Goal: Task Accomplishment & Management: Use online tool/utility

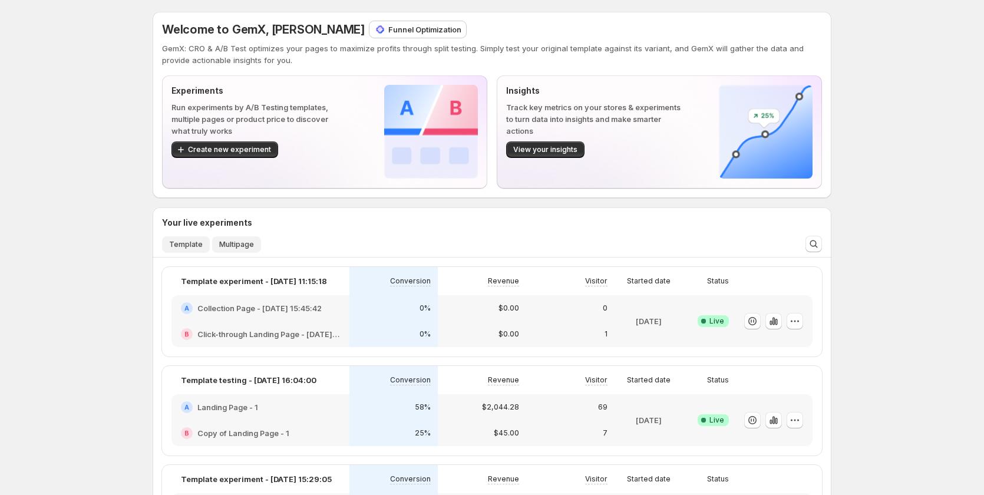
click at [233, 244] on span "Multipage" at bounding box center [236, 244] width 35 height 9
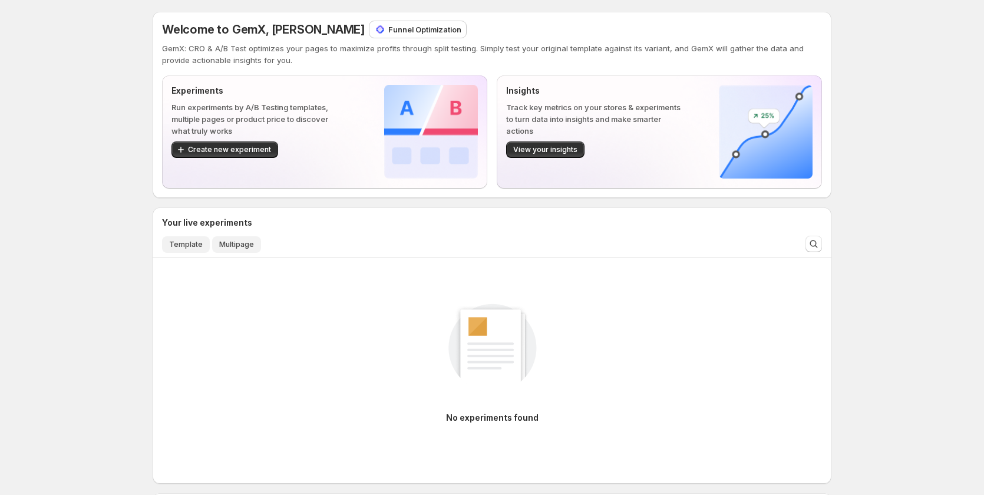
click at [179, 245] on span "Template" at bounding box center [186, 244] width 34 height 9
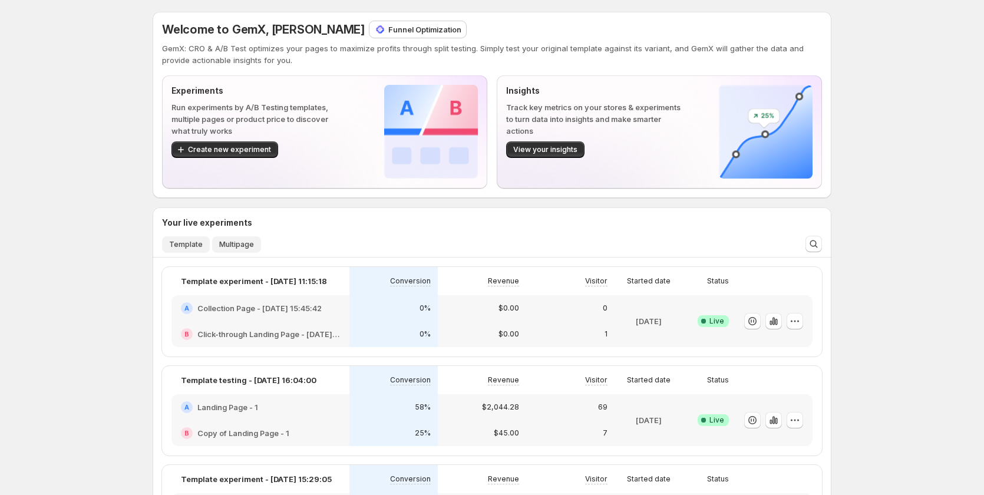
click at [237, 245] on span "Multipage" at bounding box center [236, 244] width 35 height 9
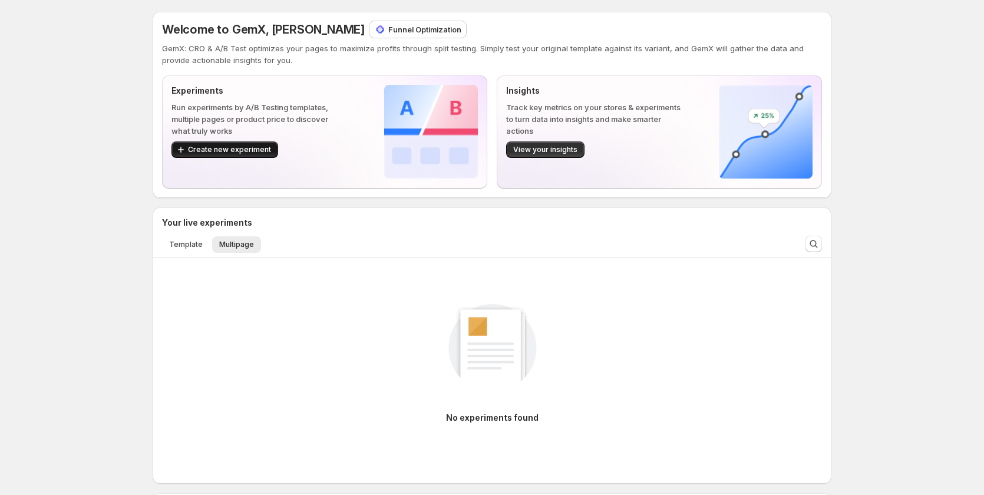
click at [259, 155] on button "Create new experiment" at bounding box center [224, 149] width 107 height 16
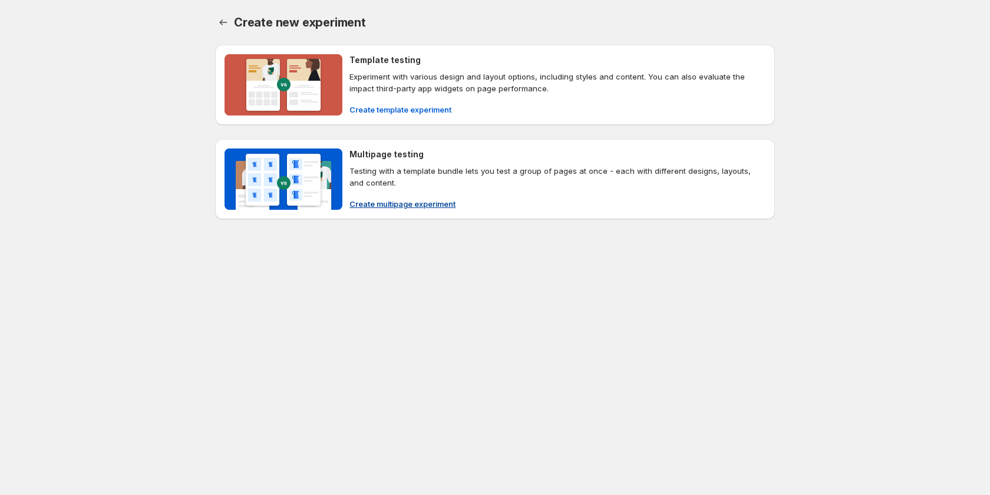
click at [394, 204] on span "Create multipage experiment" at bounding box center [402, 204] width 106 height 12
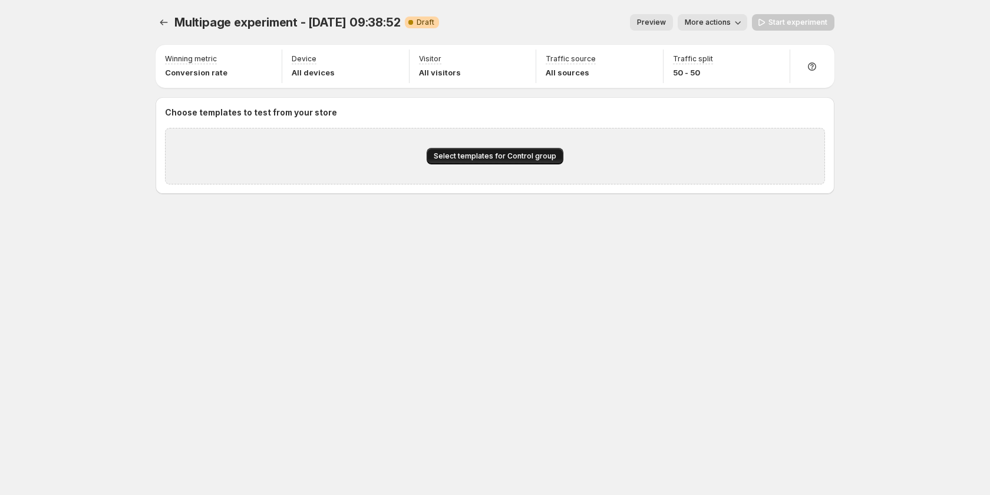
click at [506, 151] on button "Select templates for Control group" at bounding box center [495, 156] width 137 height 16
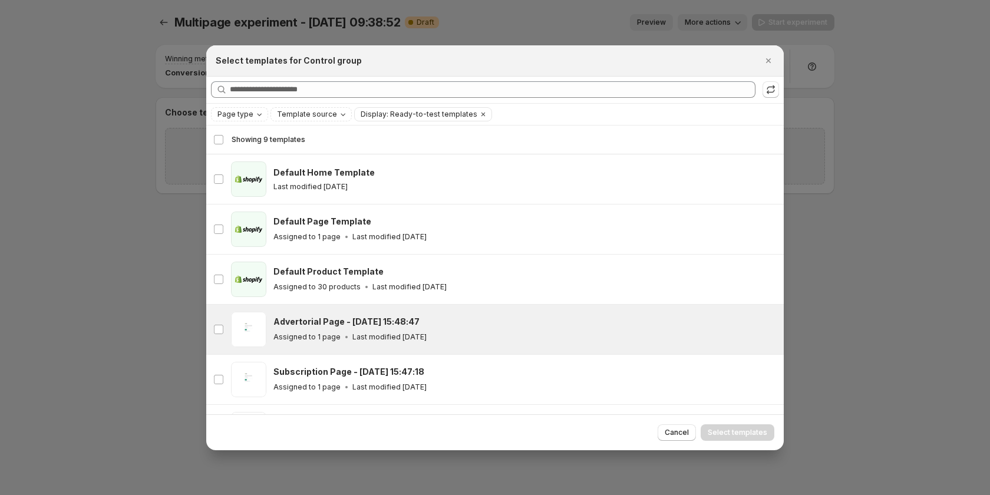
click at [424, 323] on div "Advertorial Page - [DATE] 15:48:47" at bounding box center [523, 322] width 500 height 12
click at [731, 428] on span "Select templates" at bounding box center [738, 432] width 60 height 9
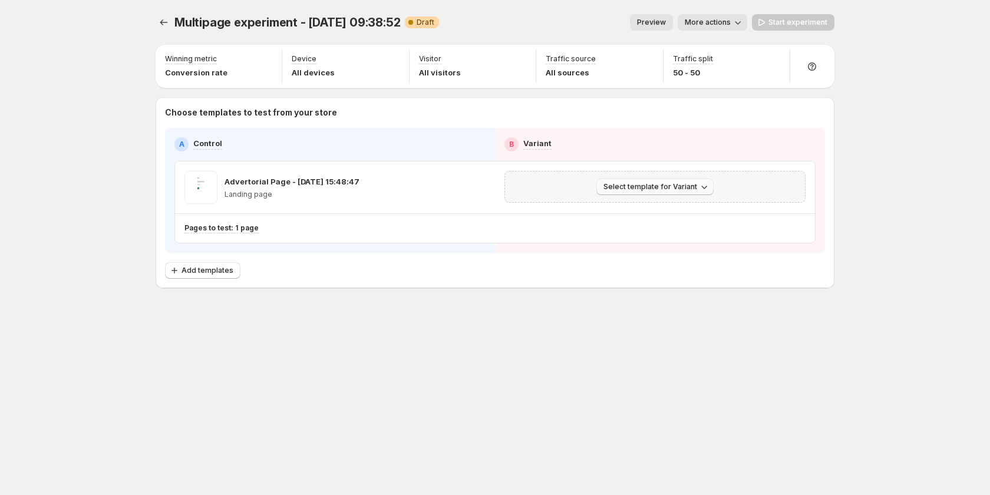
click at [682, 184] on span "Select template for Variant" at bounding box center [650, 186] width 94 height 9
click at [670, 226] on span "Create Variant based on Control" at bounding box center [657, 232] width 120 height 12
click at [219, 269] on span "Add templates" at bounding box center [207, 270] width 52 height 9
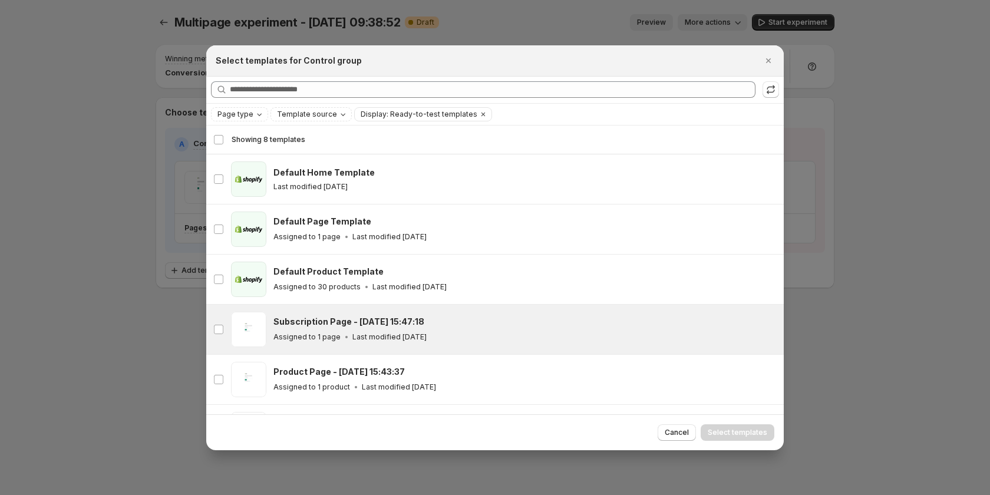
click at [368, 341] on p "Last modified [DATE]" at bounding box center [389, 336] width 74 height 9
click at [729, 427] on button "Select templates" at bounding box center [738, 432] width 74 height 16
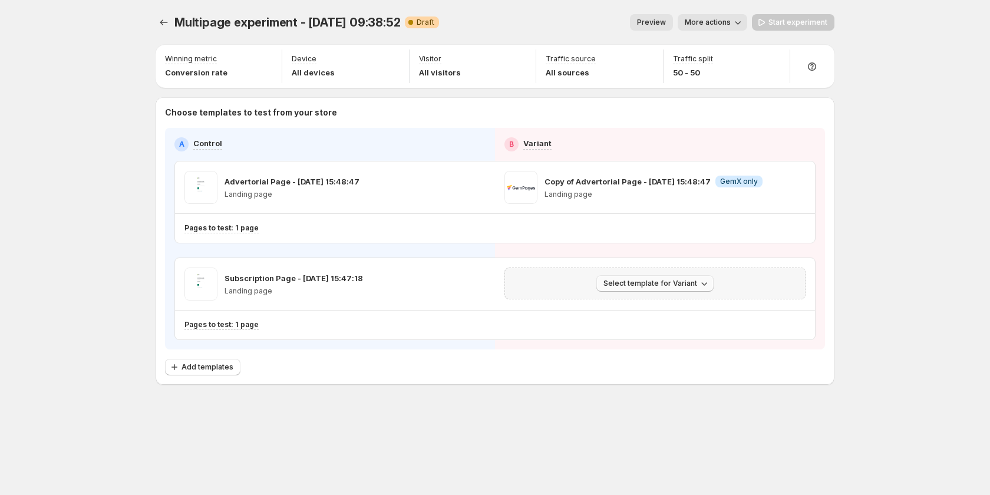
click at [663, 288] on span "Select template for Variant" at bounding box center [650, 283] width 94 height 9
click at [663, 326] on span "Create Variant based on Control" at bounding box center [657, 327] width 120 height 9
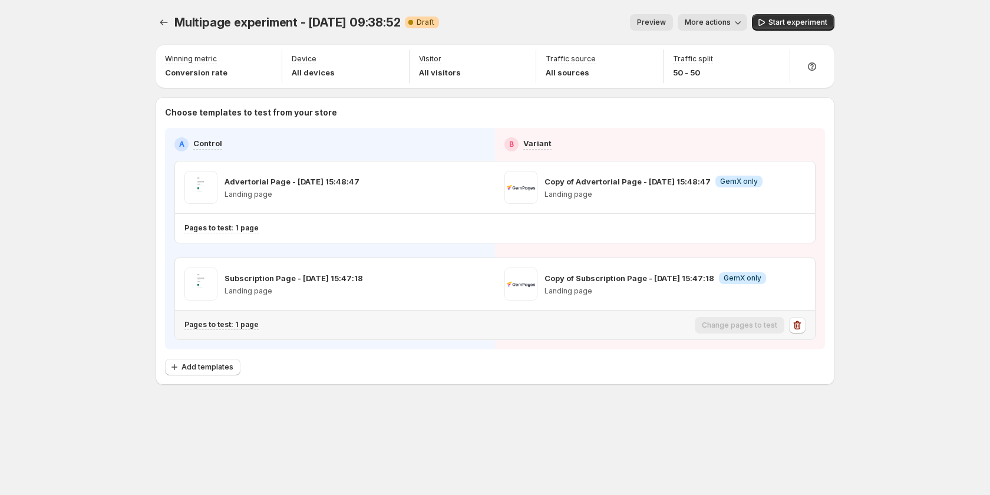
click at [242, 327] on p "Pages to test: 1 page" at bounding box center [221, 324] width 74 height 9
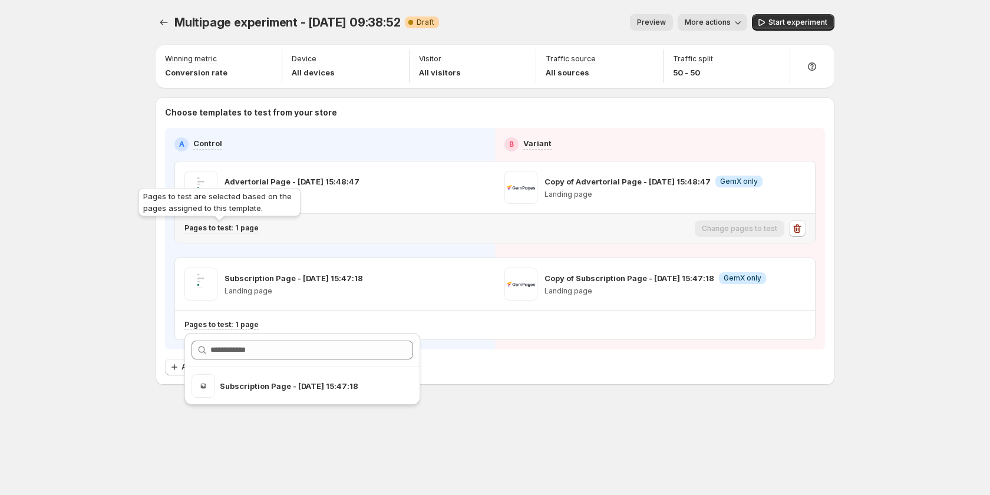
click at [216, 232] on p "Pages to test: 1 page" at bounding box center [221, 227] width 74 height 9
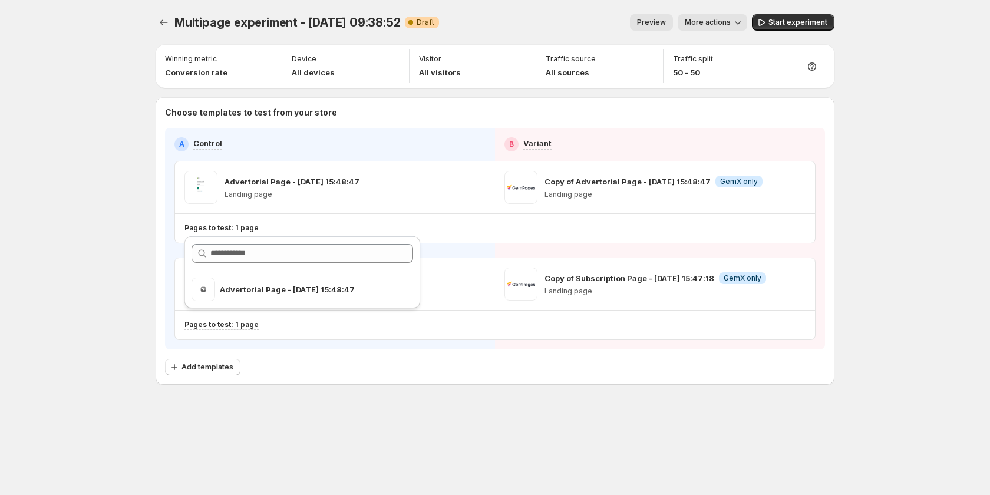
click at [420, 118] on div "Choose templates to test from your store A Control B Variant Advertorial Page -…" at bounding box center [495, 241] width 660 height 269
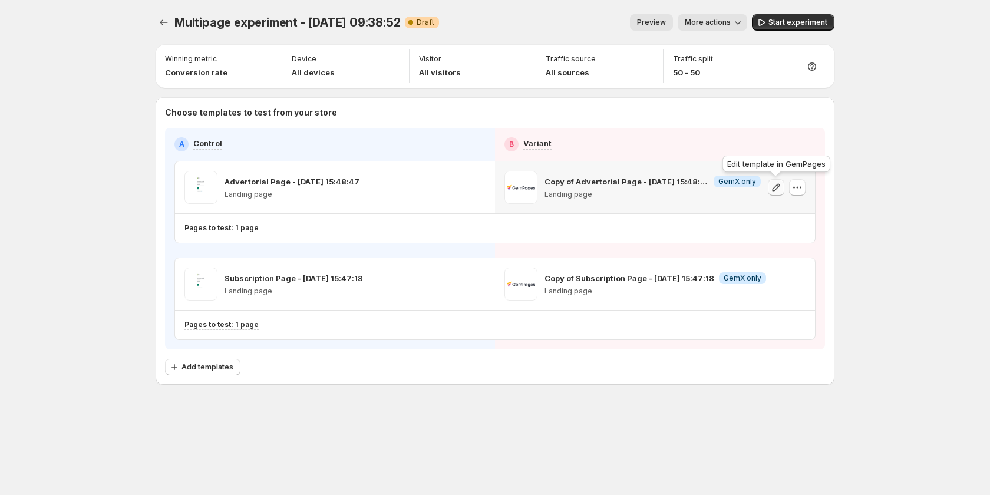
click at [777, 185] on icon "button" at bounding box center [776, 187] width 8 height 8
click at [800, 189] on icon "button" at bounding box center [797, 187] width 12 height 12
click at [735, 18] on icon "button" at bounding box center [738, 22] width 12 height 12
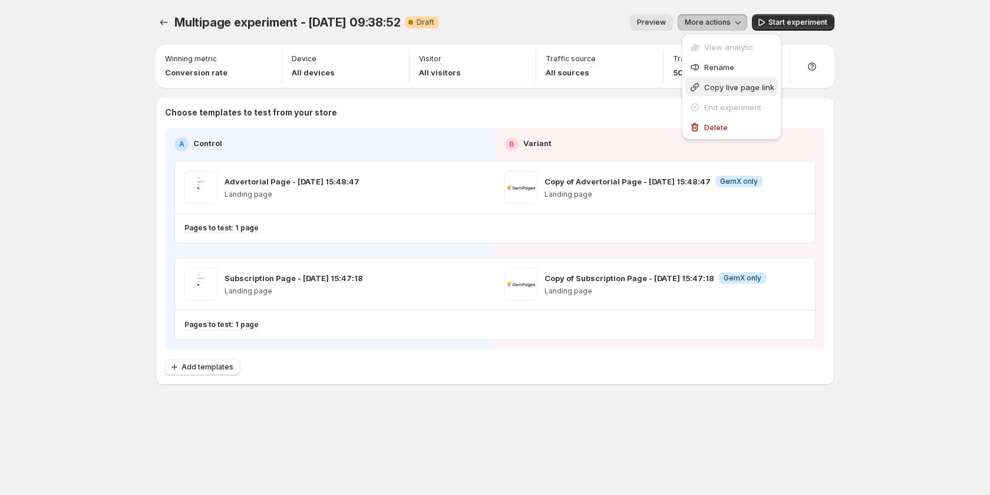
click at [712, 88] on span "Copy live page link" at bounding box center [739, 86] width 70 height 9
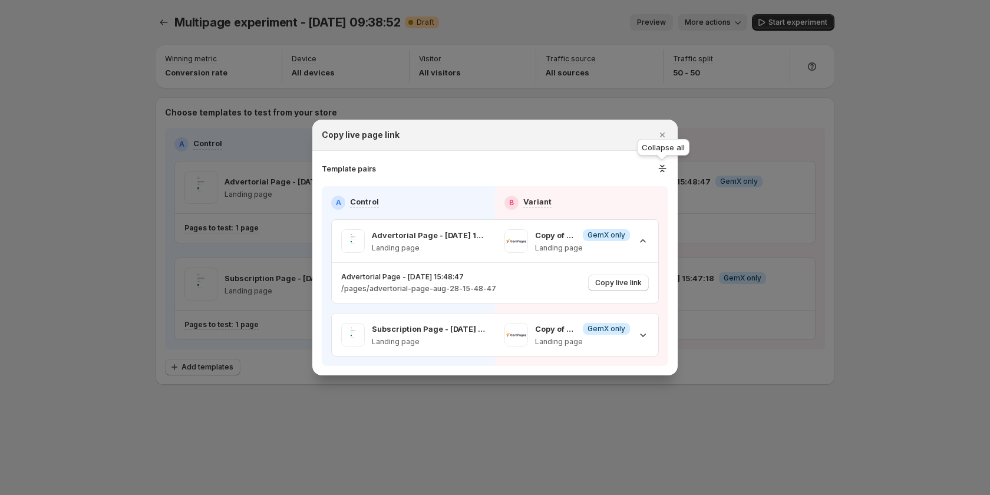
click at [666, 166] on icon ":rbu:" at bounding box center [662, 169] width 12 height 12
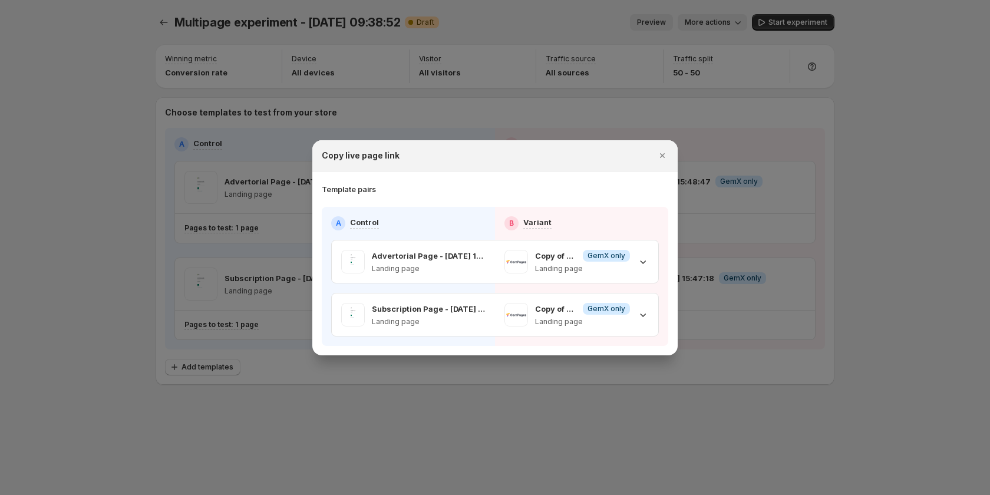
click at [656, 202] on div "Template pairs A Control B Variant Advertorial Page - [DATE] 15:48:47 Landing p…" at bounding box center [495, 264] width 346 height 163
click at [647, 263] on icon ":rbu:" at bounding box center [643, 262] width 12 height 12
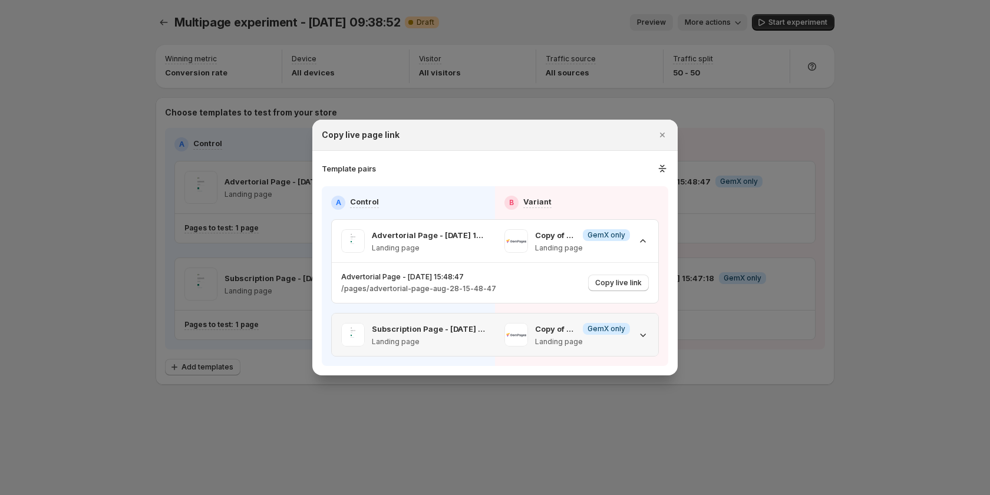
click at [643, 337] on icon ":rbu:" at bounding box center [643, 335] width 12 height 12
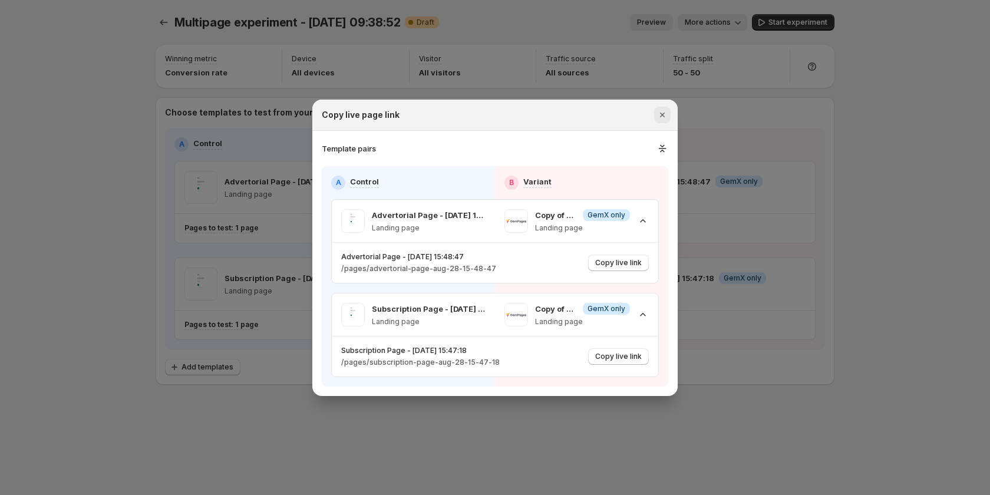
click at [668, 115] on button "Close" at bounding box center [662, 115] width 16 height 16
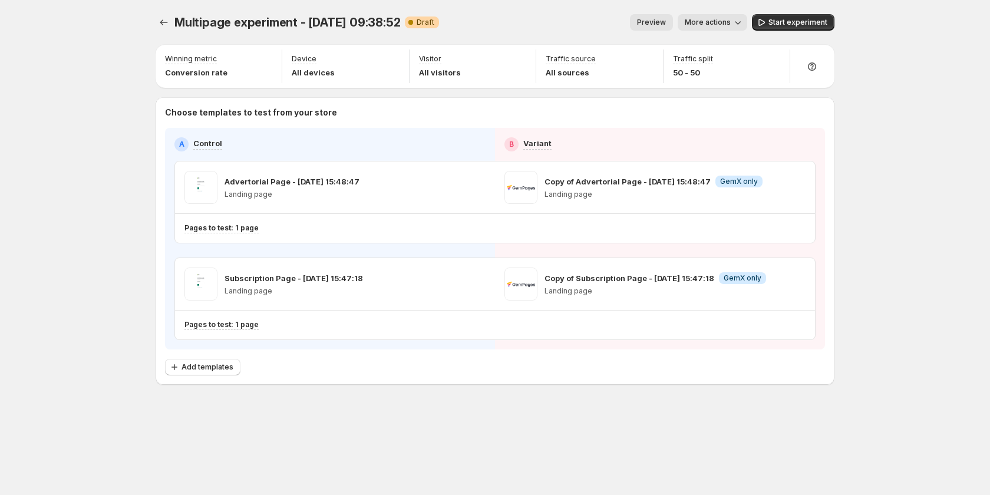
click at [659, 27] on span "Preview" at bounding box center [651, 22] width 29 height 9
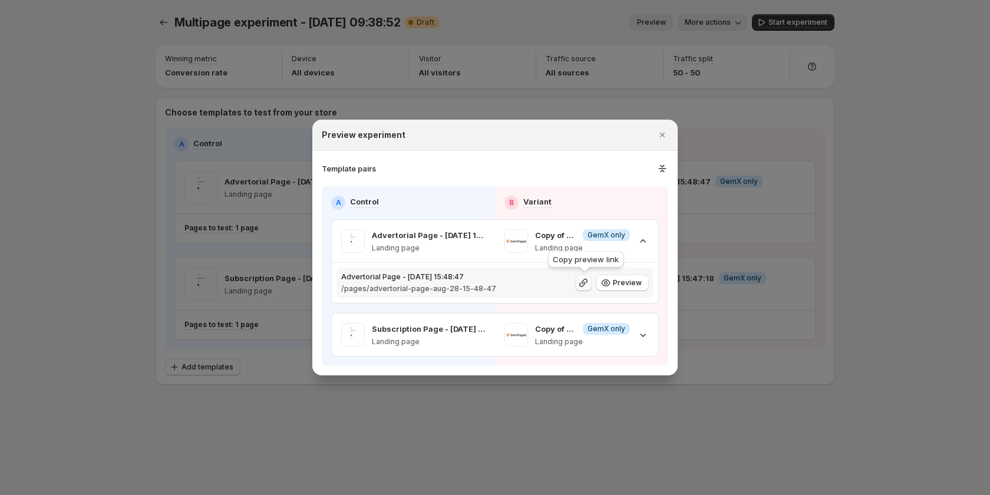
click at [583, 278] on icon ":rct:" at bounding box center [583, 283] width 12 height 12
click at [642, 335] on icon ":rct:" at bounding box center [643, 336] width 6 height 4
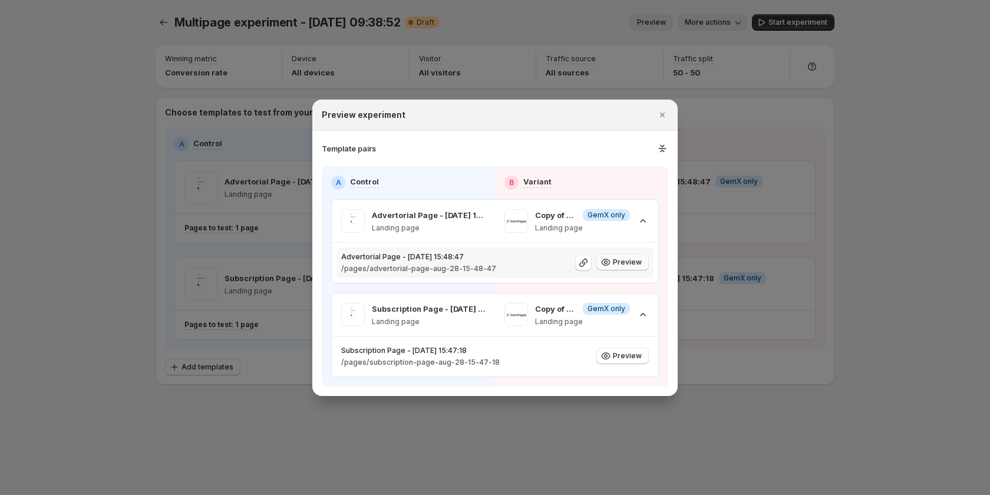
click at [626, 265] on span "Preview" at bounding box center [627, 261] width 29 height 9
click at [421, 269] on p "/pages/advertorial-page-aug-28-15-48-47" at bounding box center [418, 268] width 155 height 9
click at [656, 114] on icon "Close" at bounding box center [662, 115] width 12 height 12
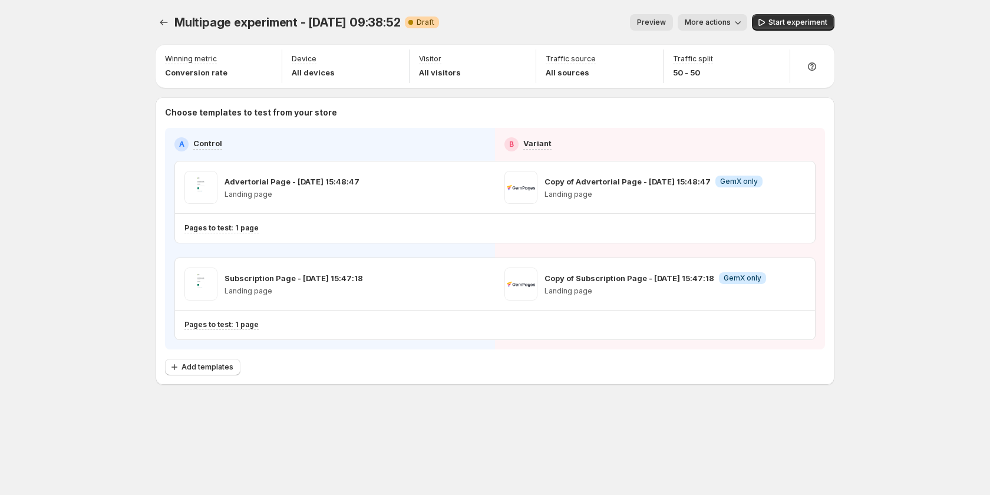
click at [717, 16] on button "More actions" at bounding box center [713, 22] width 70 height 16
click at [712, 84] on span "Copy live page link" at bounding box center [739, 86] width 70 height 9
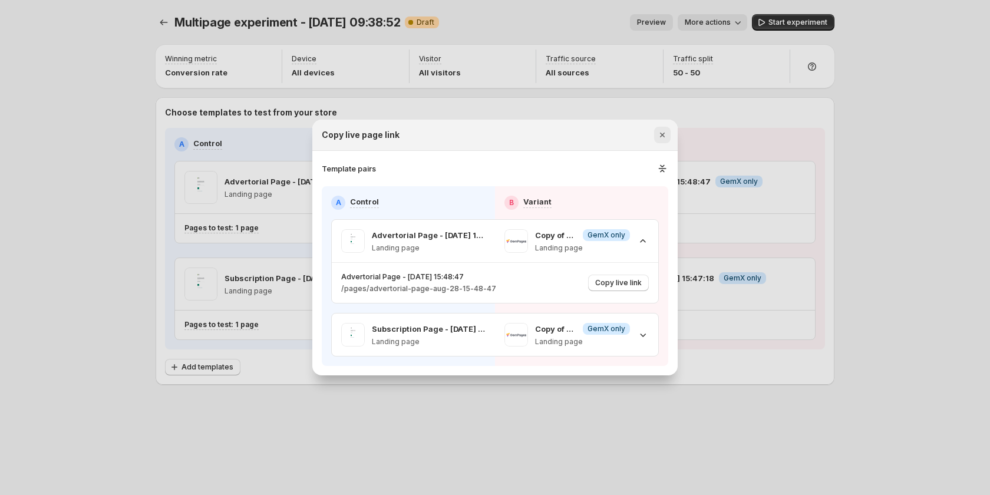
click at [660, 136] on icon "Close" at bounding box center [662, 135] width 12 height 12
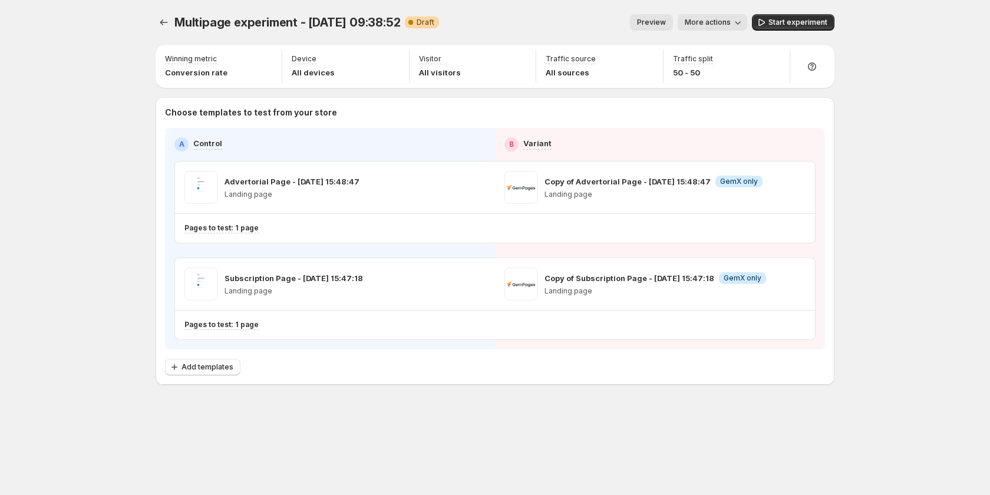
click at [709, 24] on span "More actions" at bounding box center [708, 22] width 46 height 9
click at [742, 85] on span "Copy live page link" at bounding box center [739, 86] width 70 height 9
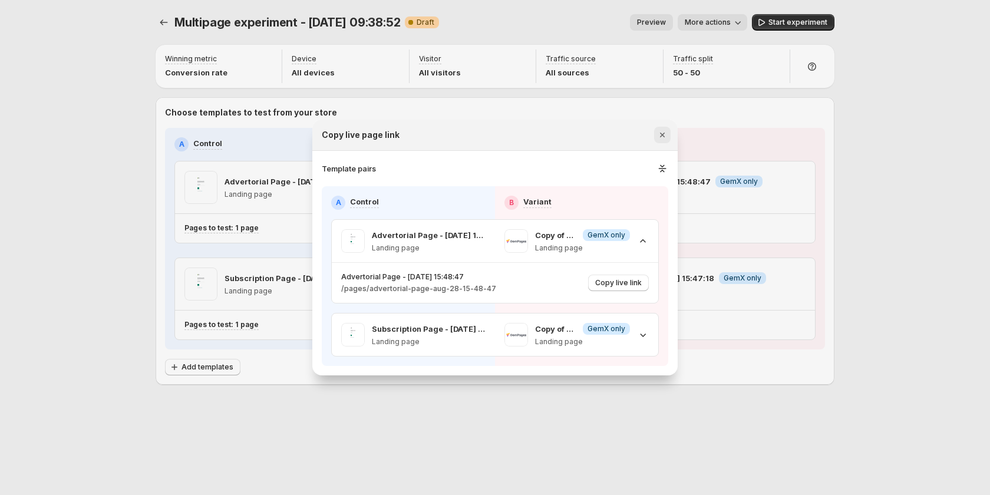
drag, startPoint x: 658, startPoint y: 132, endPoint x: 685, endPoint y: 35, distance: 100.9
click at [658, 130] on icon "Close" at bounding box center [662, 135] width 12 height 12
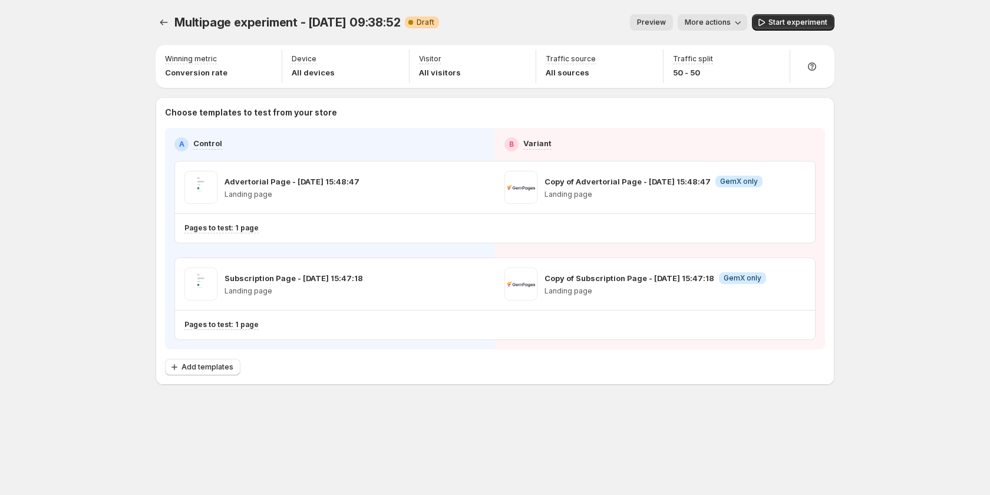
click at [715, 22] on span "More actions" at bounding box center [708, 22] width 46 height 9
click at [724, 81] on span "Copy live page link" at bounding box center [739, 87] width 70 height 12
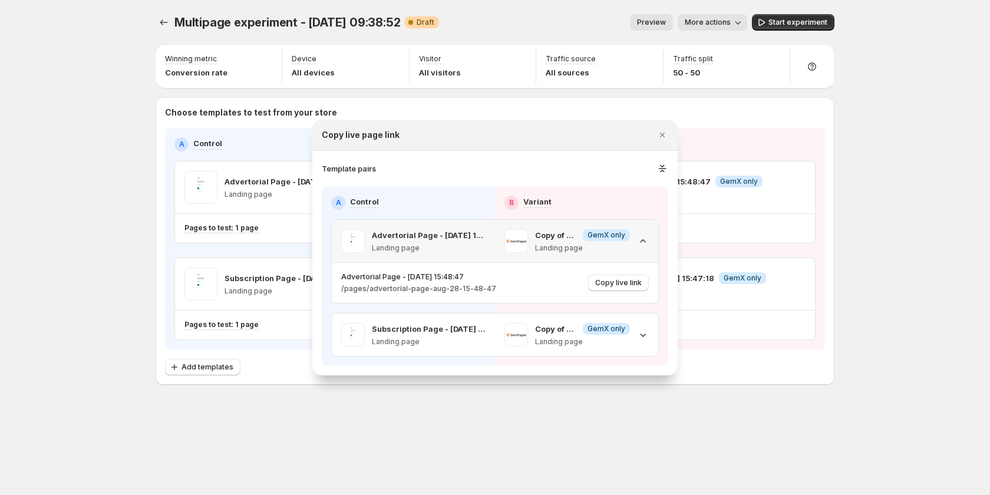
click at [646, 245] on icon ":reo:" at bounding box center [643, 241] width 12 height 12
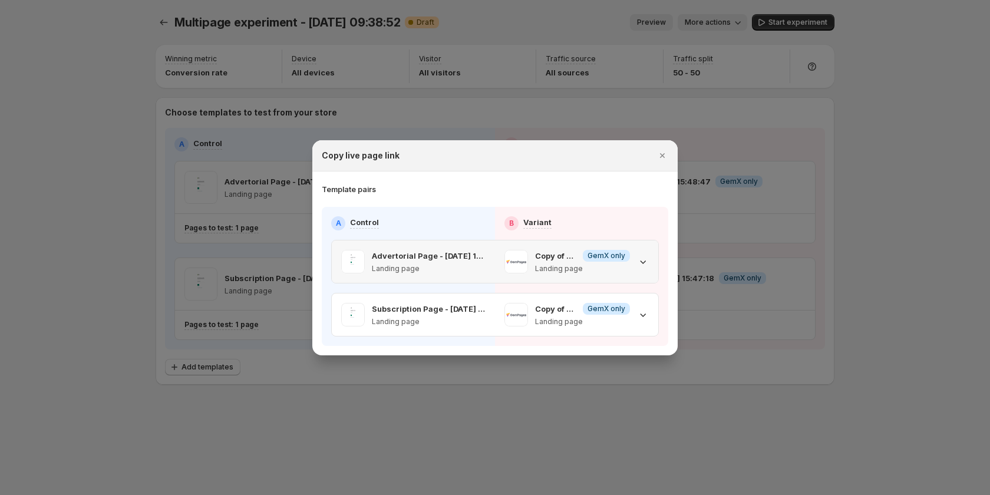
click at [641, 257] on icon ":reo:" at bounding box center [643, 262] width 12 height 12
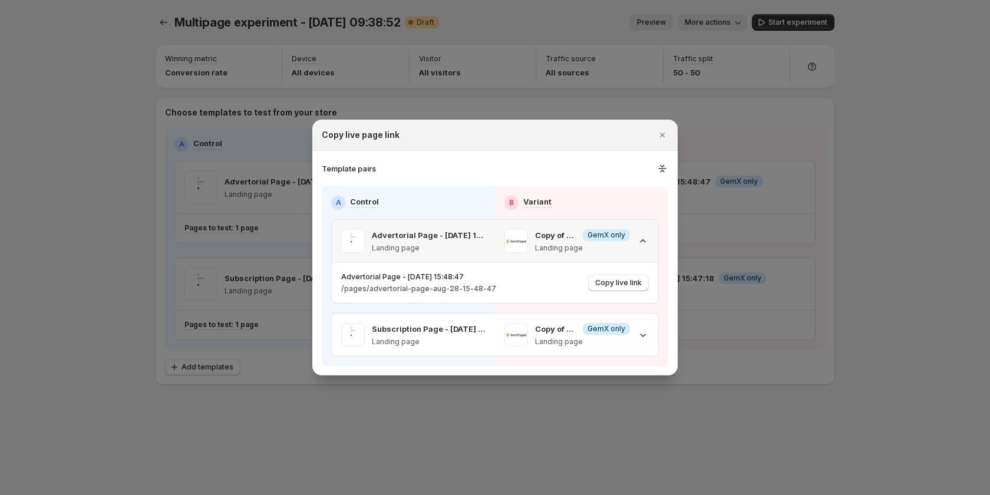
click at [645, 240] on icon ":reo:" at bounding box center [643, 241] width 12 height 12
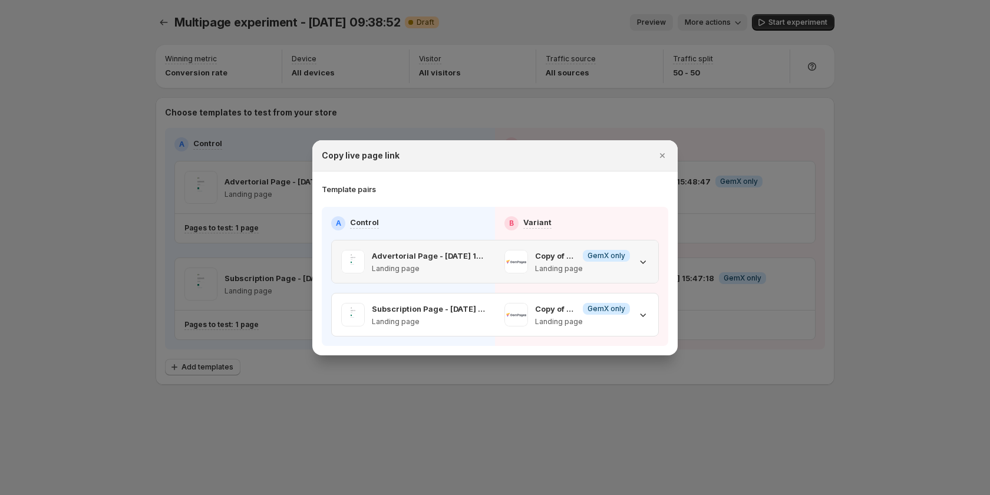
click at [643, 259] on icon ":reo:" at bounding box center [643, 262] width 12 height 12
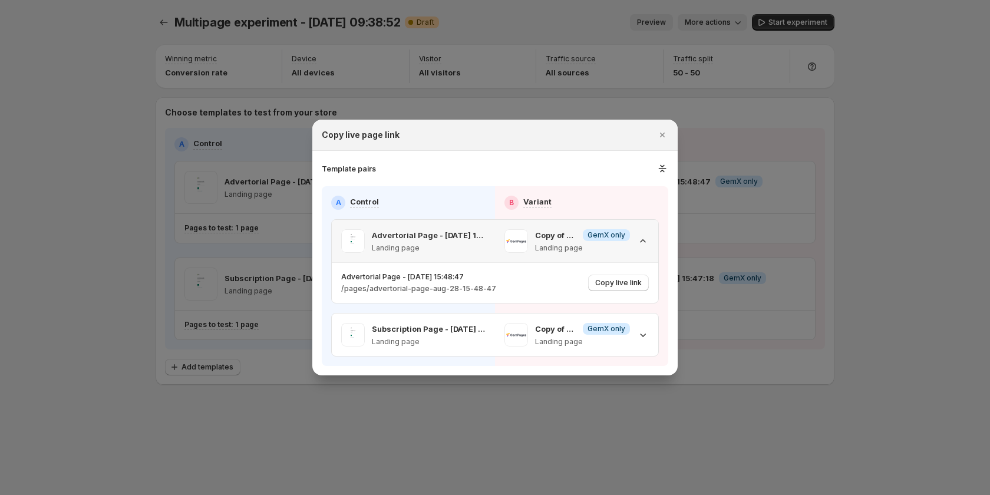
click at [635, 236] on div "Copy of Advertorial Page - [DATE] 15:48:47 Info GemX only Landing page" at bounding box center [576, 241] width 144 height 24
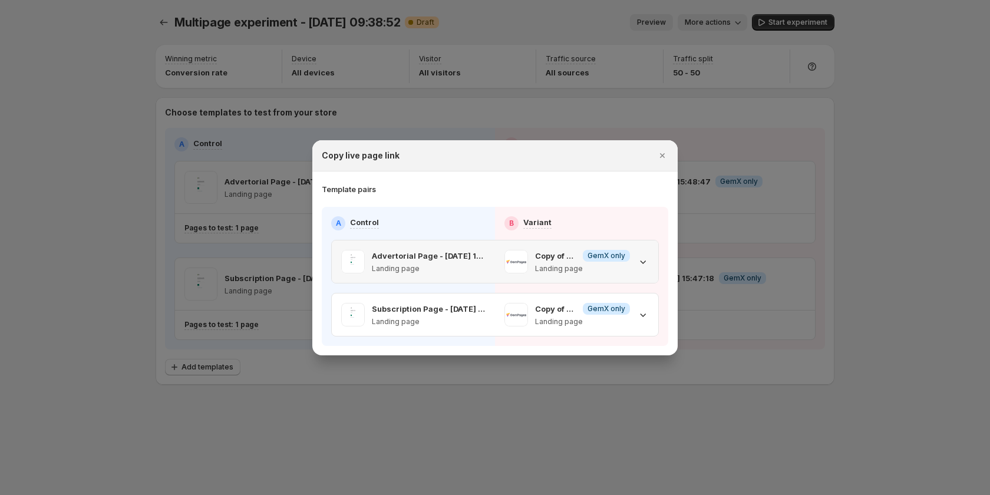
click at [643, 263] on icon ":reo:" at bounding box center [643, 262] width 6 height 4
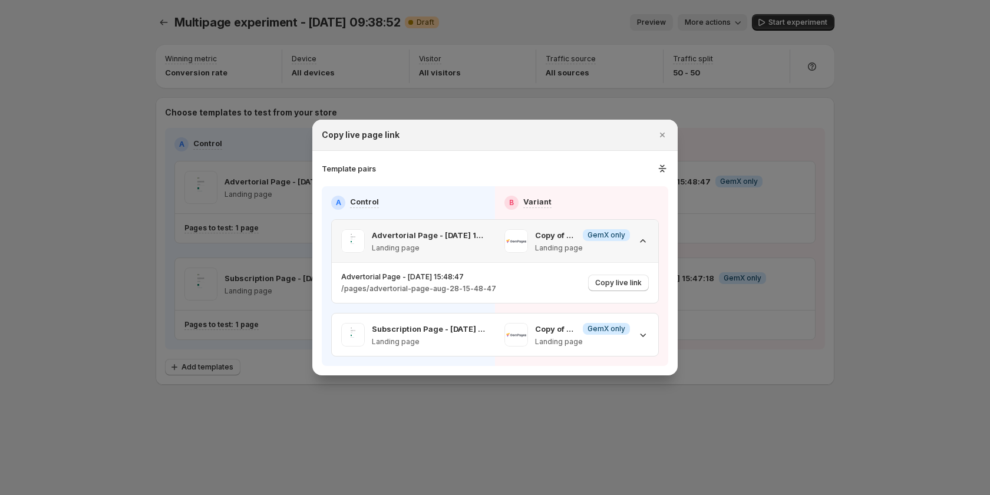
click at [644, 244] on icon ":reo:" at bounding box center [643, 241] width 12 height 12
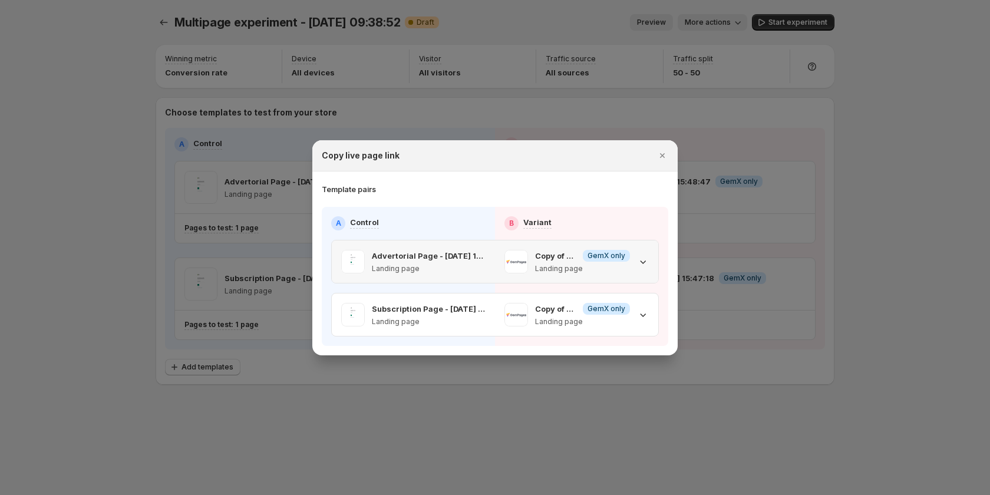
click at [643, 256] on icon ":reo:" at bounding box center [643, 262] width 12 height 12
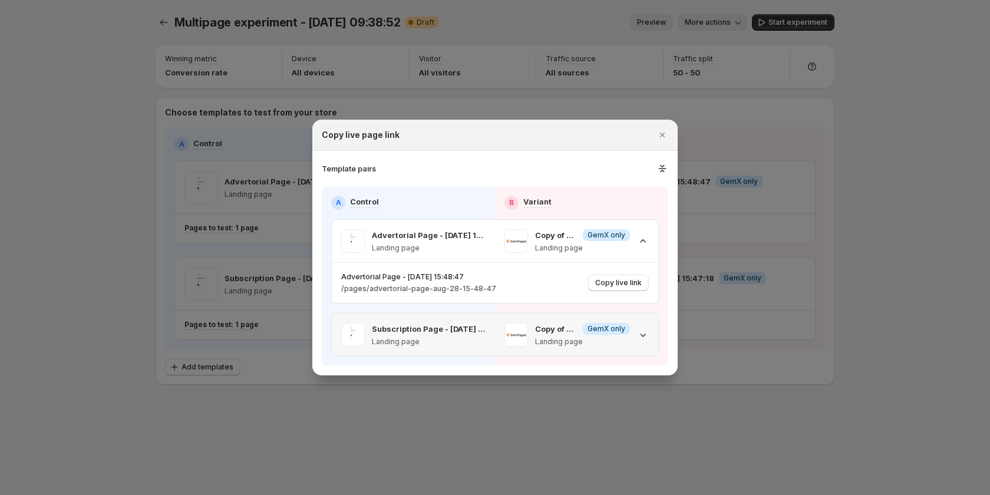
click at [640, 331] on icon ":reo:" at bounding box center [643, 335] width 12 height 12
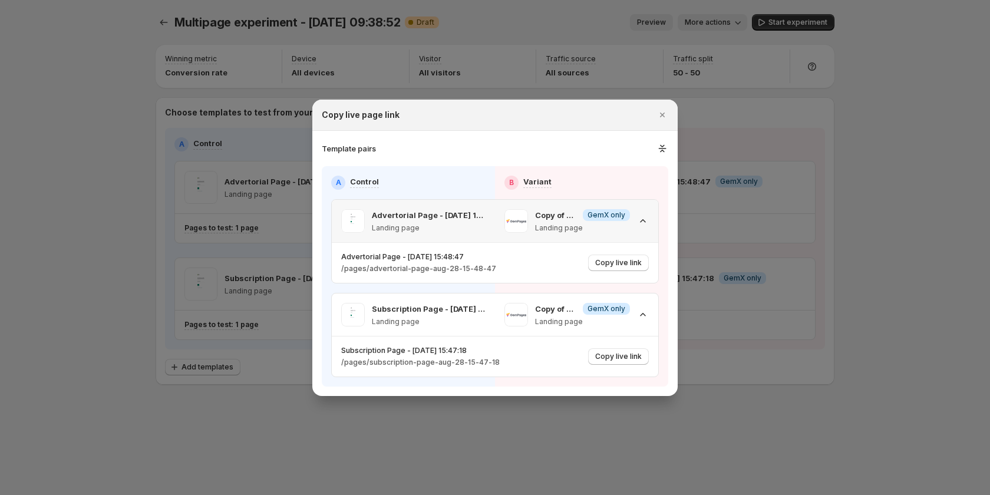
click at [646, 218] on icon ":reo:" at bounding box center [643, 221] width 12 height 12
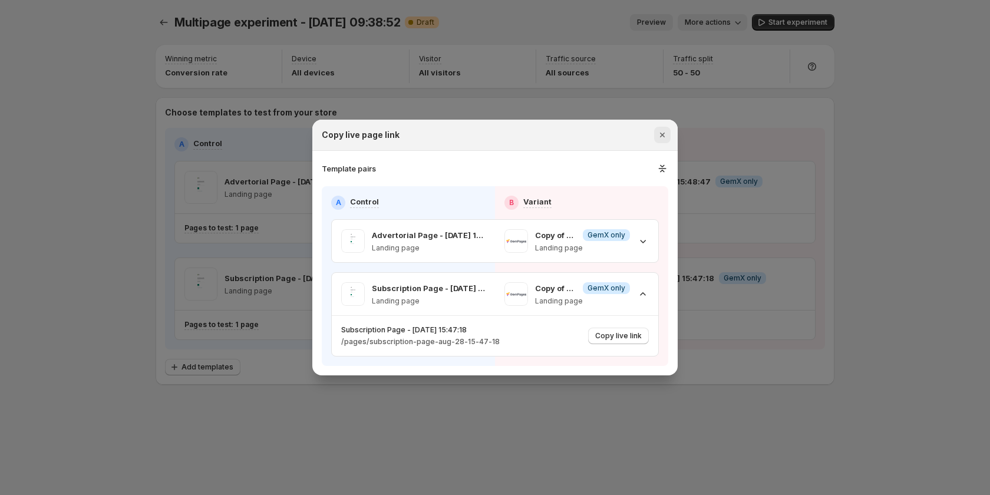
click at [659, 130] on icon "Close" at bounding box center [662, 135] width 12 height 12
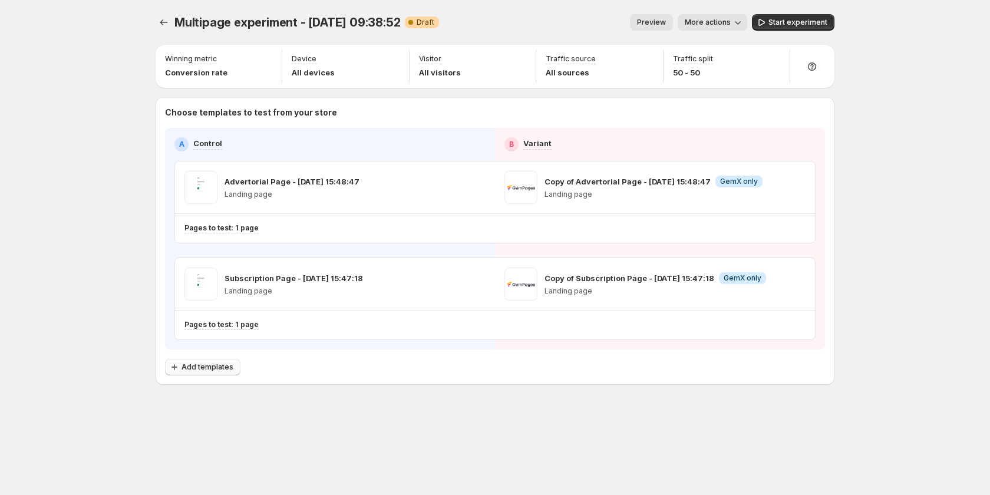
click at [203, 366] on span "Add templates" at bounding box center [207, 366] width 52 height 9
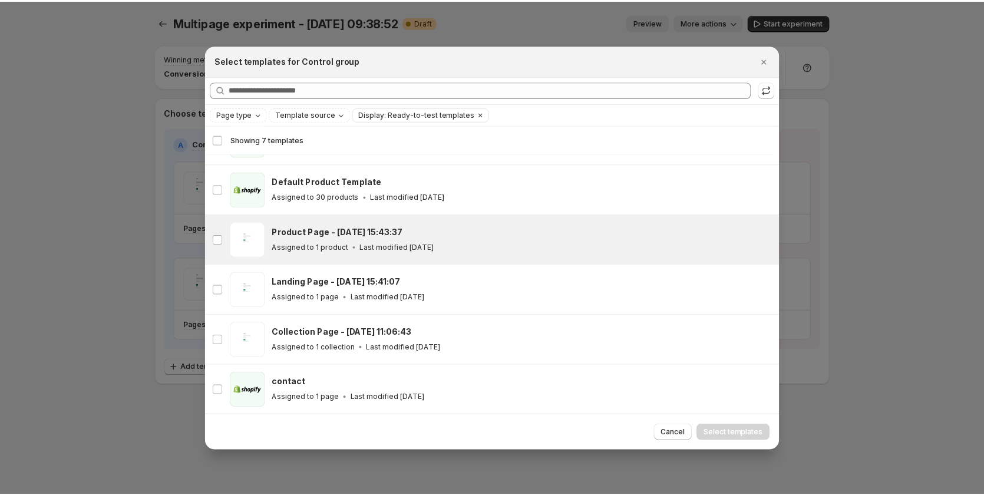
scroll to position [91, 0]
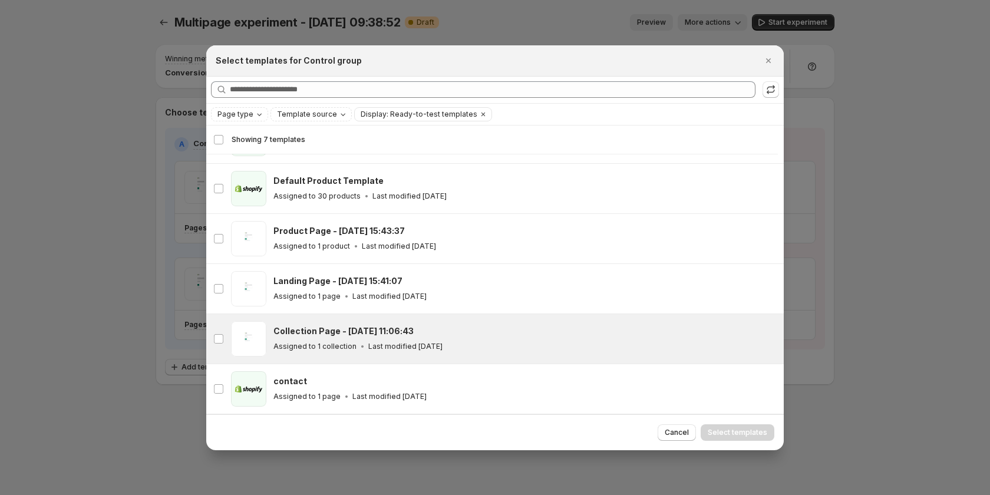
click at [489, 341] on div "Assigned to 1 collection Last modified [DATE]" at bounding box center [523, 347] width 500 height 12
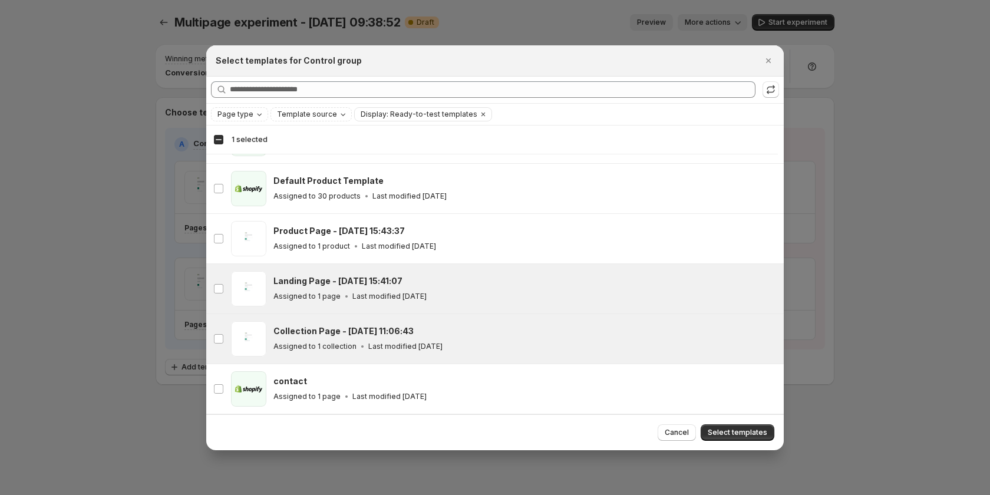
click at [453, 284] on div "Landing Page - [DATE] 15:41:07" at bounding box center [523, 281] width 500 height 12
click at [486, 336] on div "Collection Page - [DATE] 11:06:43" at bounding box center [523, 331] width 500 height 12
click at [501, 348] on div "Assigned to 1 collection Last modified [DATE]" at bounding box center [523, 347] width 500 height 12
click at [739, 429] on span "Select templates" at bounding box center [738, 432] width 60 height 9
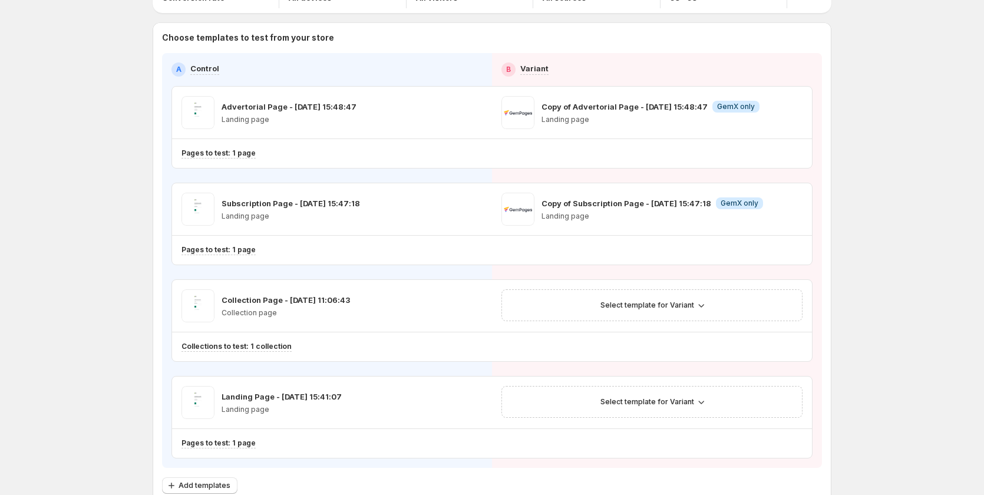
scroll to position [147, 0]
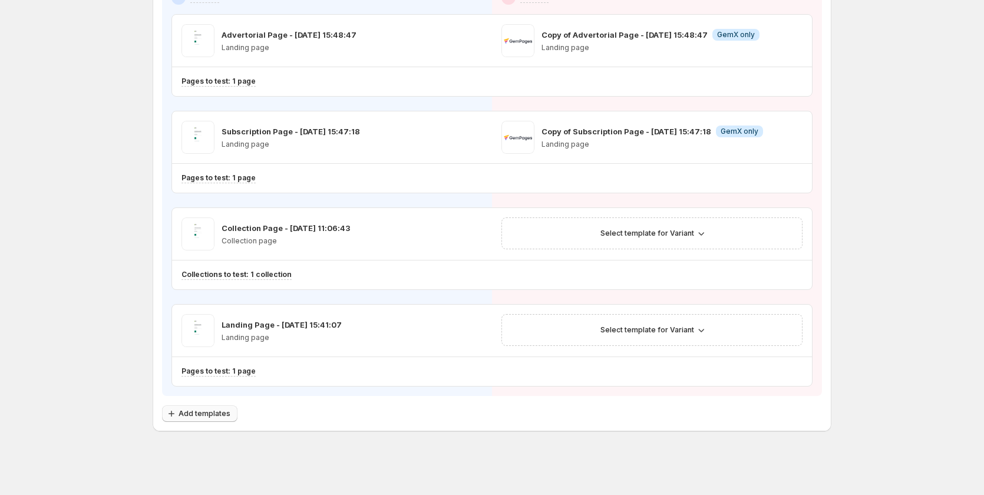
click at [224, 419] on button "Add templates" at bounding box center [199, 413] width 75 height 16
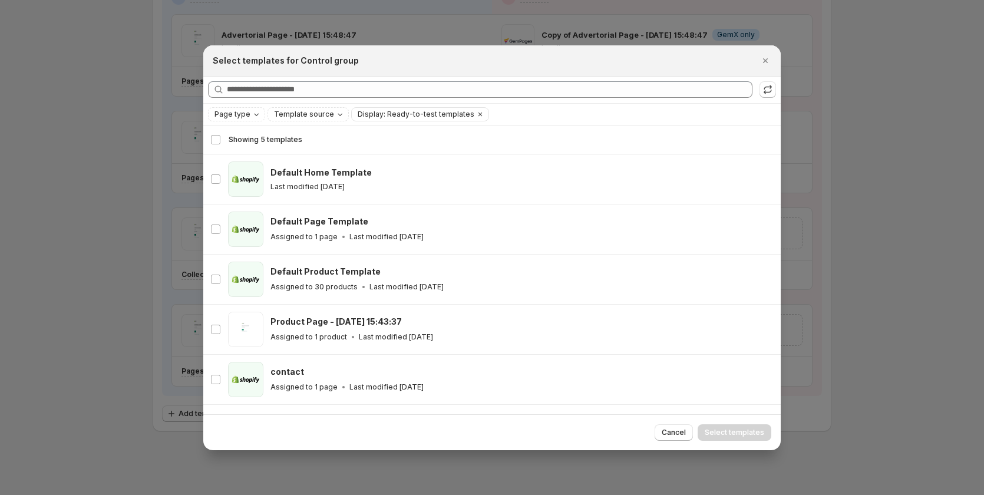
click at [213, 136] on div "Select all 5 templates Showing 5 templates" at bounding box center [491, 140] width 563 height 28
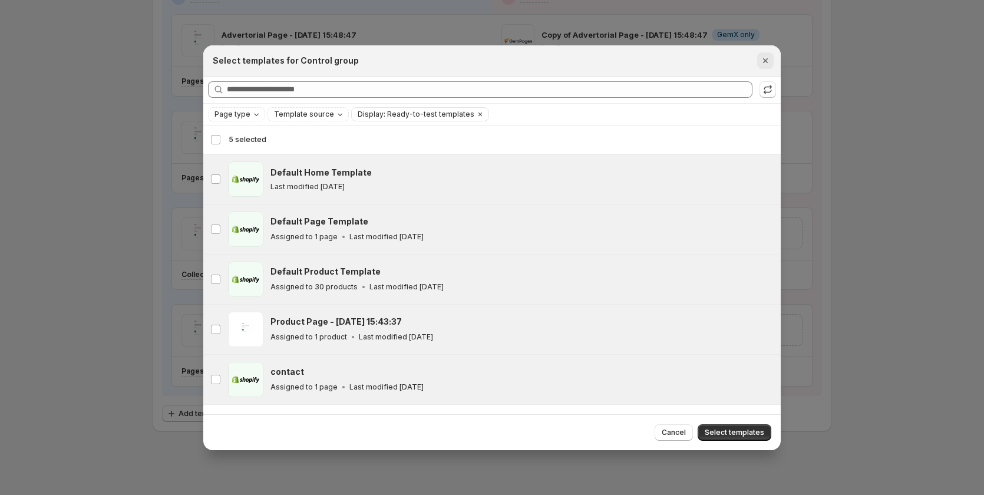
click at [764, 62] on icon "Close" at bounding box center [765, 60] width 5 height 5
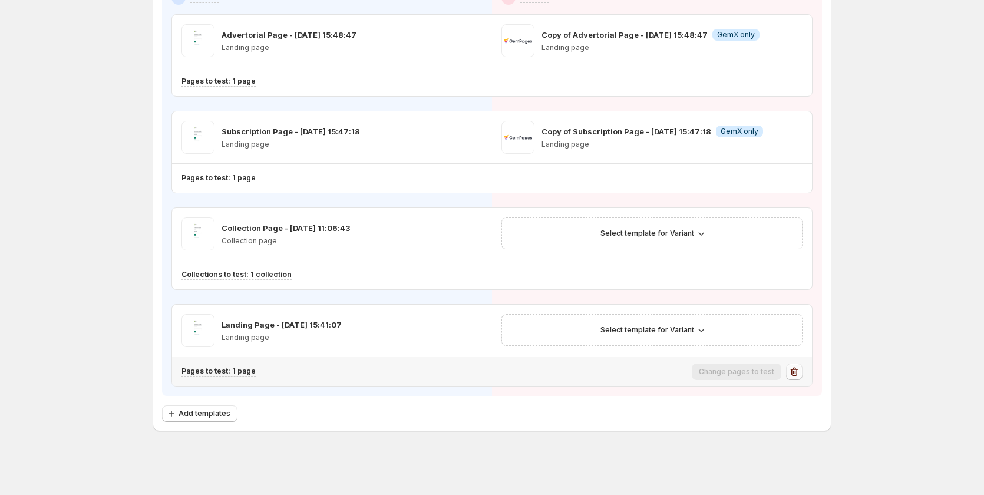
click at [795, 374] on icon "button" at bounding box center [794, 372] width 12 height 12
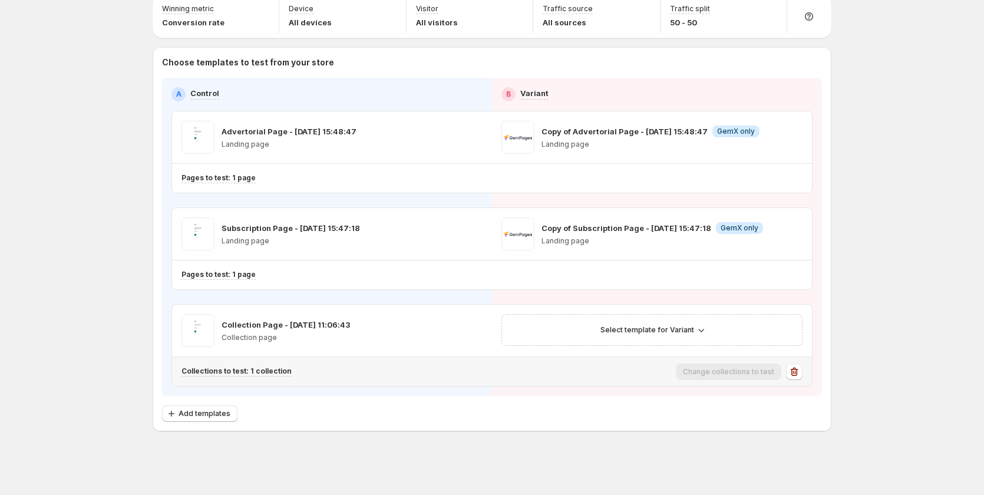
scroll to position [50, 0]
click at [176, 414] on icon "button" at bounding box center [172, 414] width 12 height 12
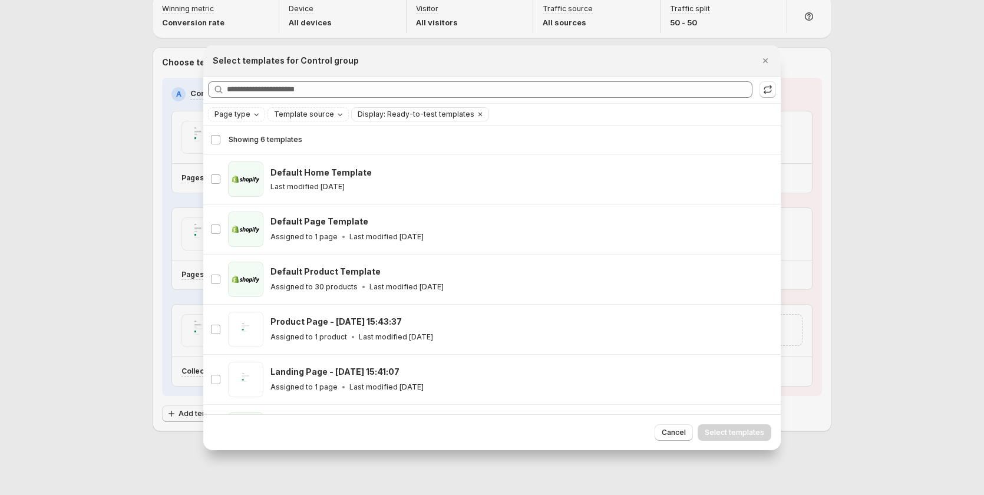
click at [215, 139] on div "Select all 6 templates Showing 6 templates" at bounding box center [491, 140] width 563 height 28
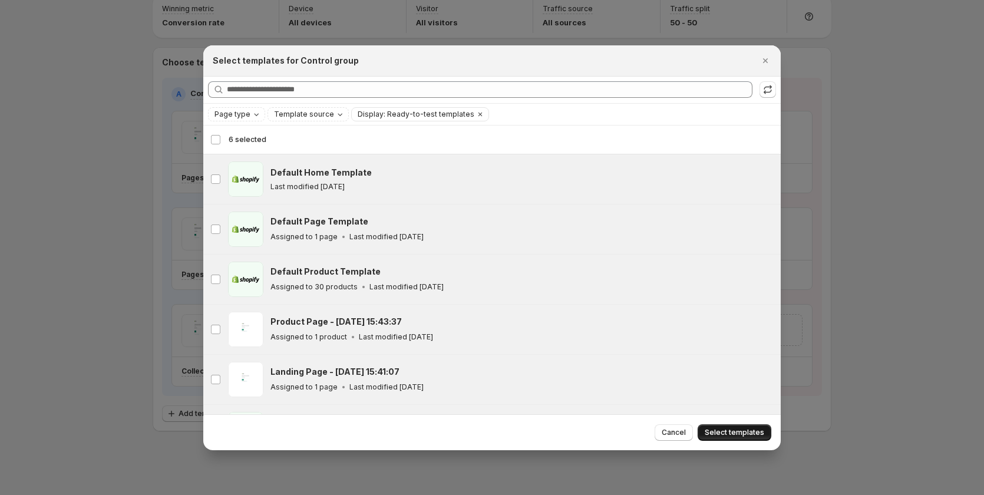
click at [752, 428] on span "Select templates" at bounding box center [735, 432] width 60 height 9
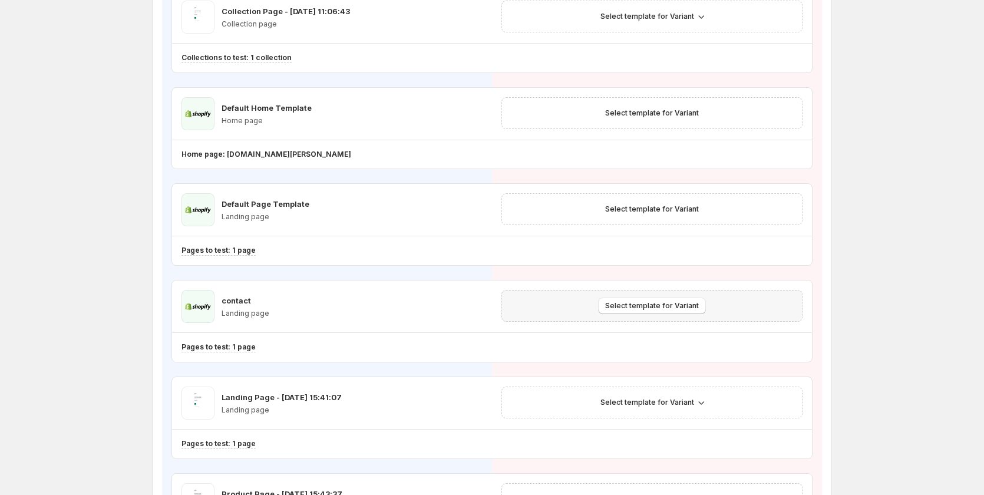
scroll to position [345, 0]
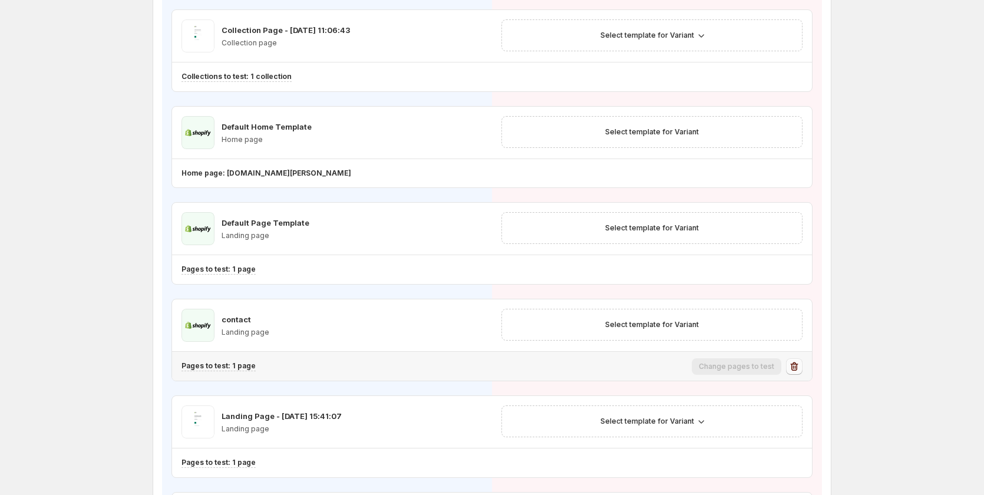
click at [797, 365] on icon "button" at bounding box center [794, 367] width 12 height 12
click at [798, 370] on icon "button" at bounding box center [795, 366] width 8 height 9
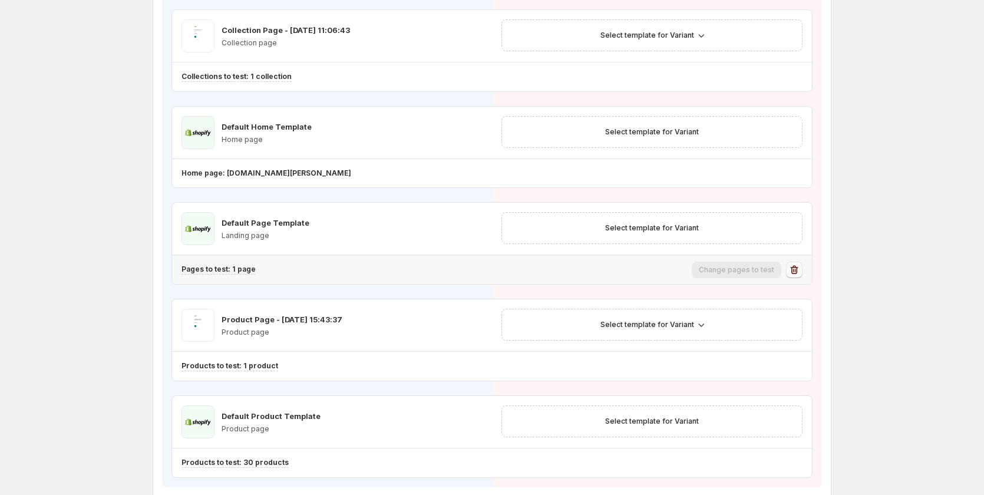
click at [795, 270] on icon "button" at bounding box center [794, 270] width 12 height 12
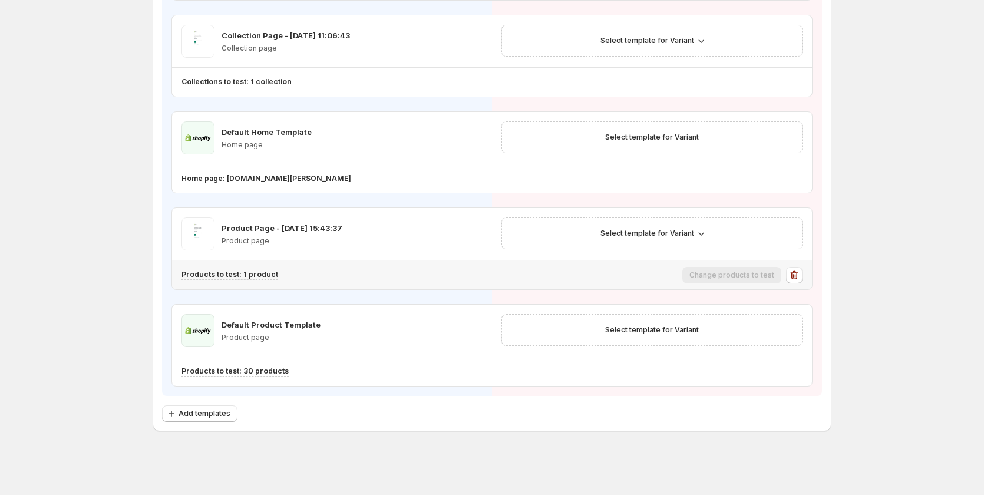
scroll to position [339, 0]
click at [800, 377] on icon "button" at bounding box center [794, 372] width 12 height 12
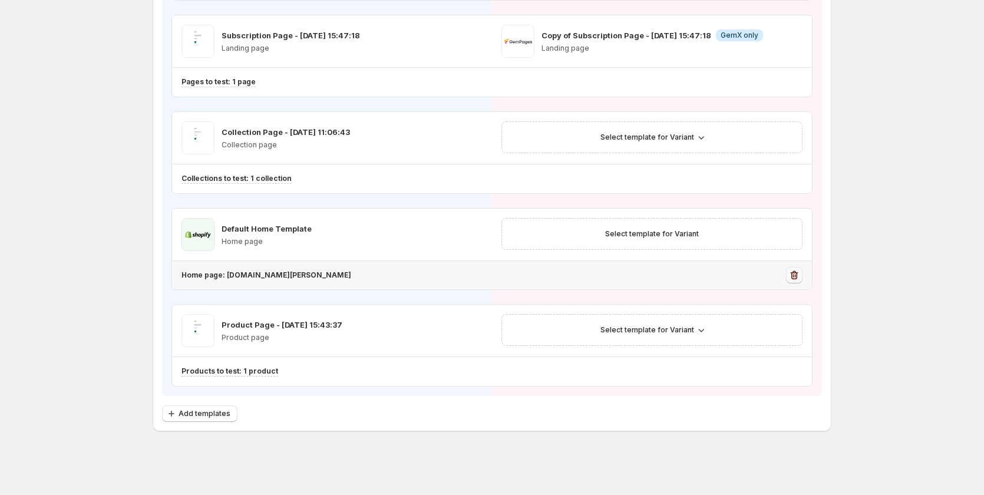
click at [798, 273] on icon "button" at bounding box center [794, 275] width 12 height 12
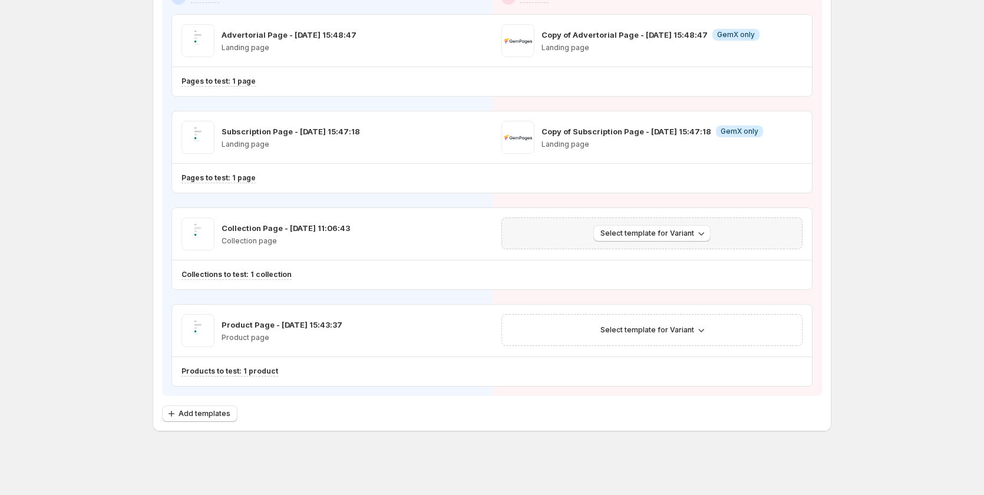
scroll to position [147, 0]
click at [688, 233] on span "Select template for Variant" at bounding box center [647, 233] width 94 height 9
click at [692, 283] on span "Create Variant based on Control" at bounding box center [657, 278] width 120 height 12
click at [659, 332] on span "Select template for Variant" at bounding box center [647, 329] width 94 height 9
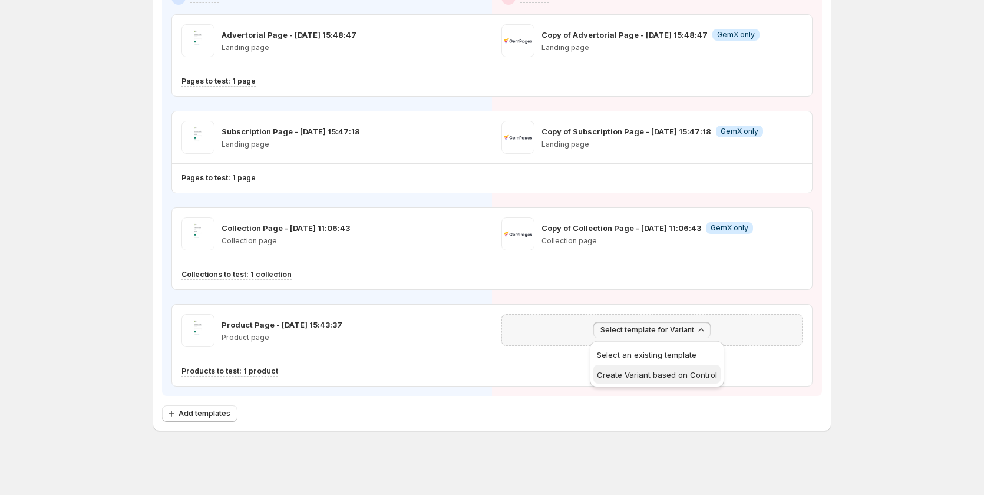
click at [658, 381] on button "Create Variant based on Control" at bounding box center [656, 374] width 127 height 19
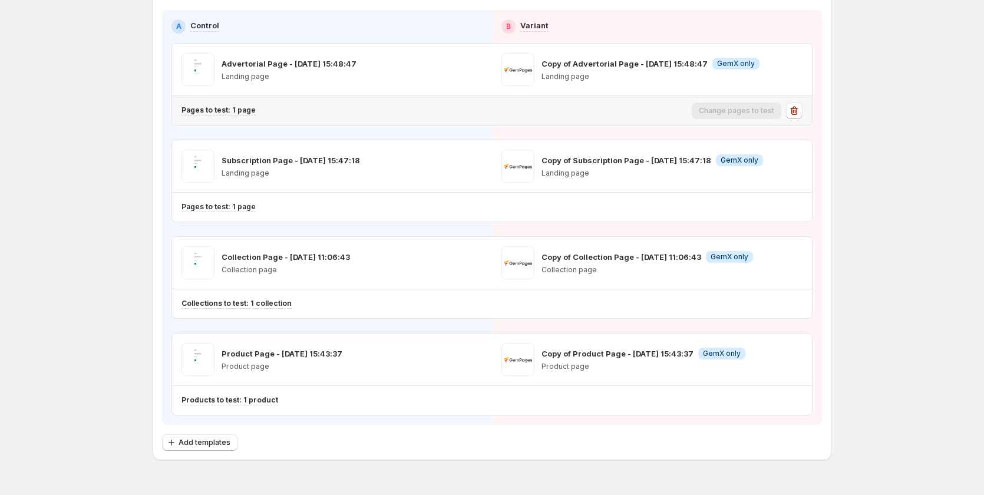
scroll to position [0, 0]
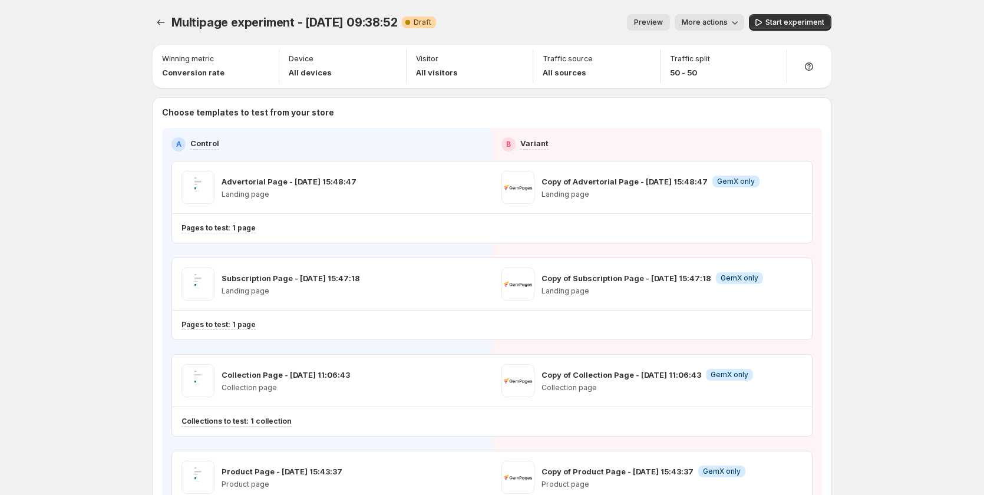
click at [663, 21] on span "Preview" at bounding box center [648, 22] width 29 height 9
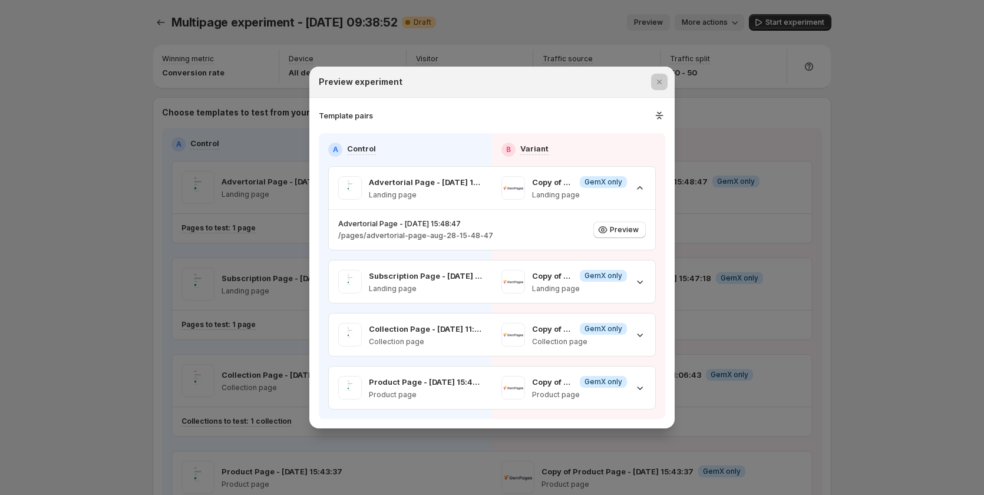
click at [913, 265] on div at bounding box center [492, 247] width 984 height 495
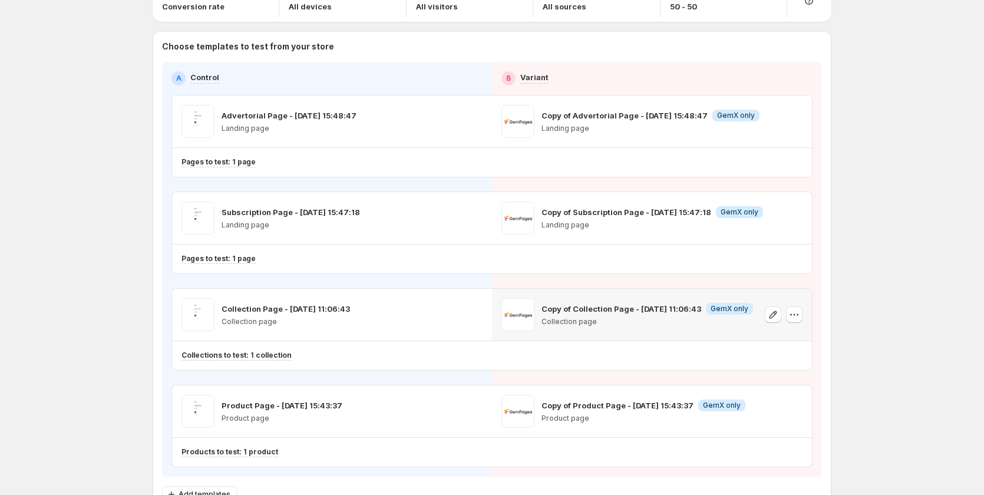
scroll to position [147, 0]
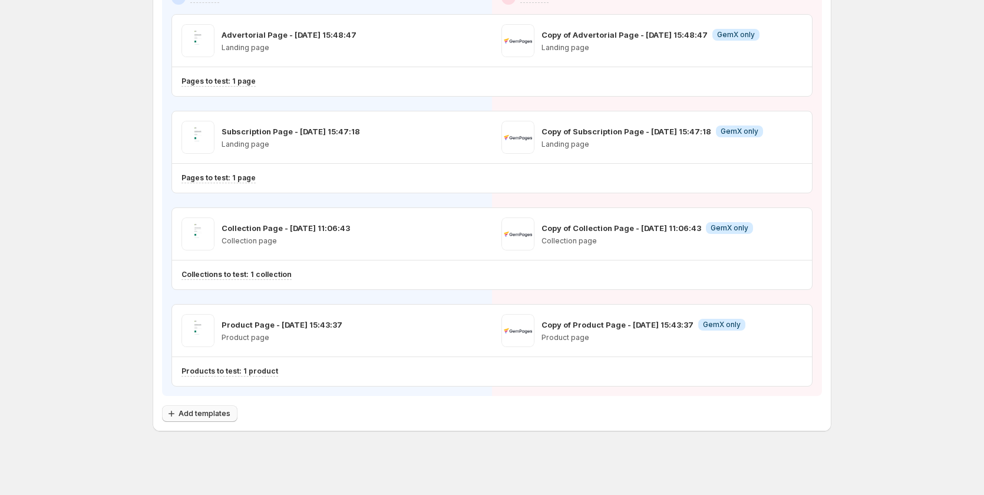
click at [217, 410] on span "Add templates" at bounding box center [205, 413] width 52 height 9
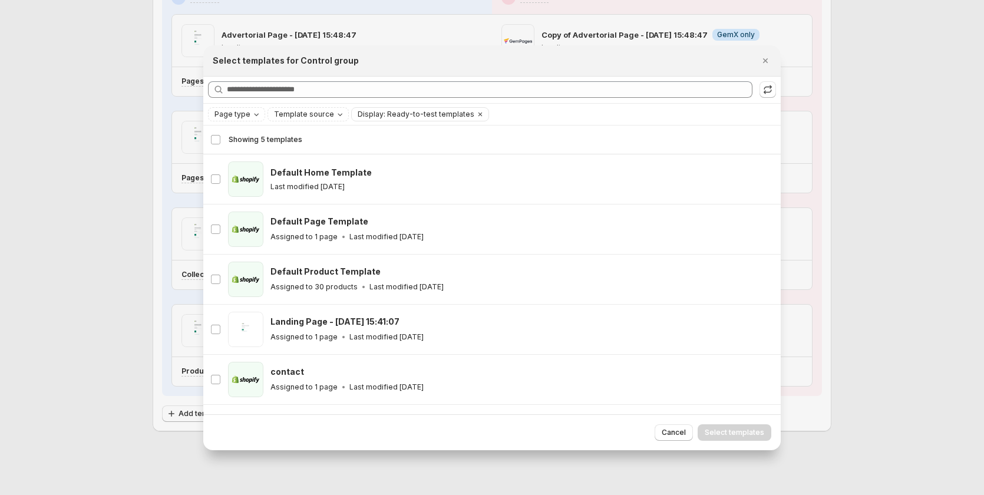
click at [249, 143] on span "Showing 5 templates" at bounding box center [266, 139] width 74 height 9
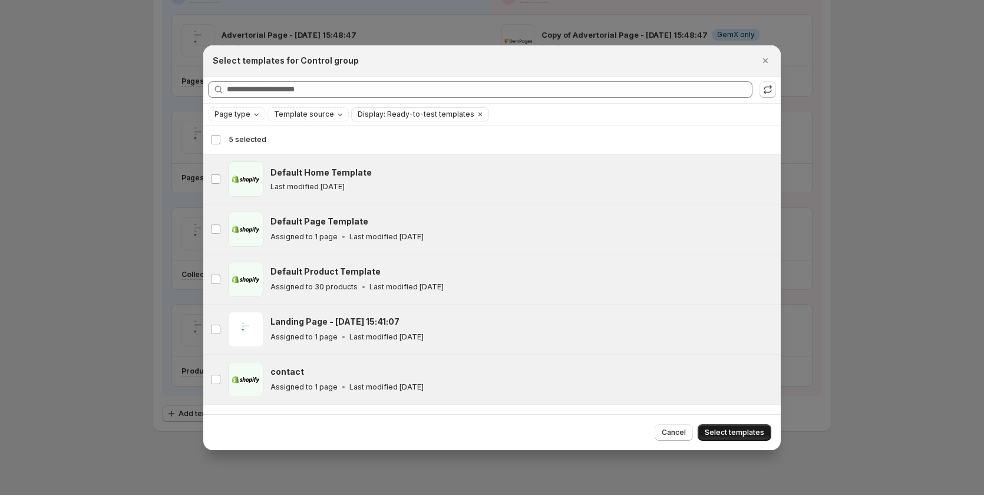
click at [739, 431] on span "Select templates" at bounding box center [735, 432] width 60 height 9
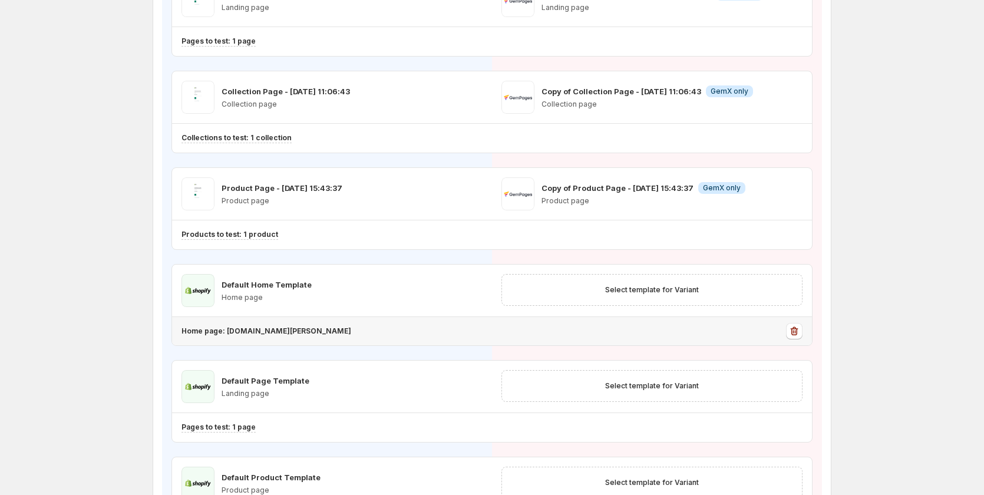
scroll to position [0, 0]
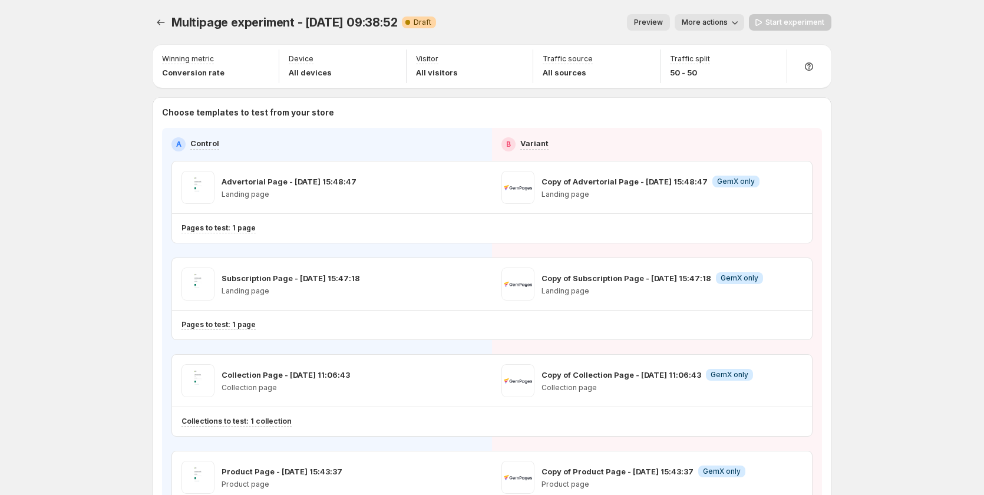
click at [646, 23] on span "Preview" at bounding box center [648, 22] width 29 height 9
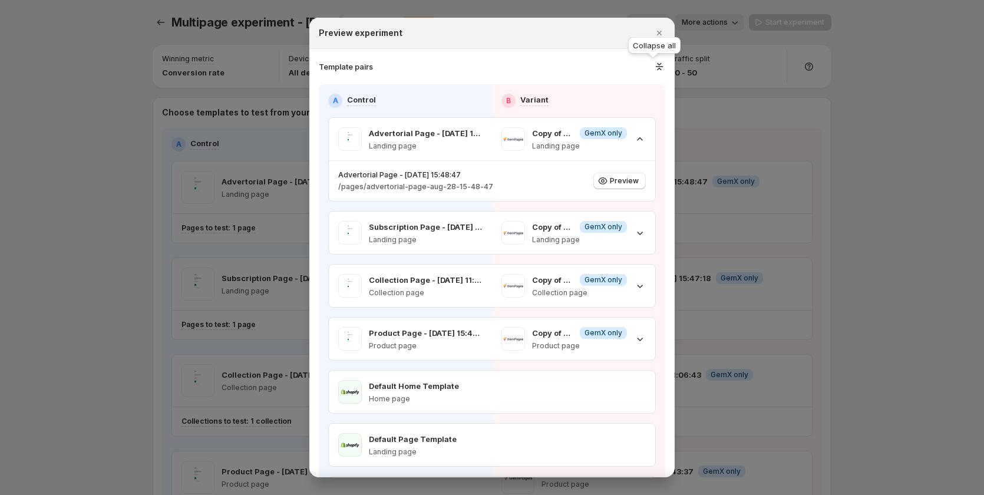
click at [653, 65] on icon ":rrc:" at bounding box center [659, 67] width 12 height 12
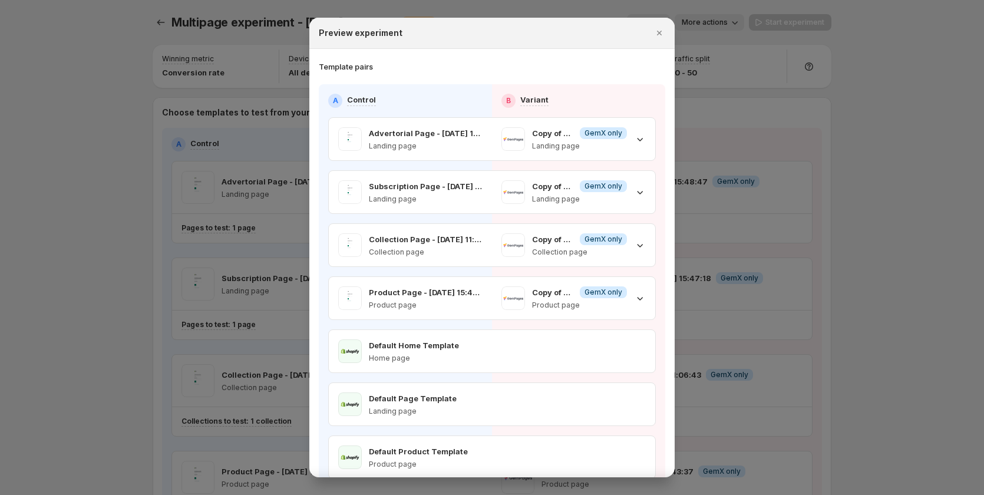
click at [652, 70] on div "Template pairs" at bounding box center [492, 67] width 346 height 12
click at [634, 137] on icon ":rrc:" at bounding box center [640, 139] width 12 height 12
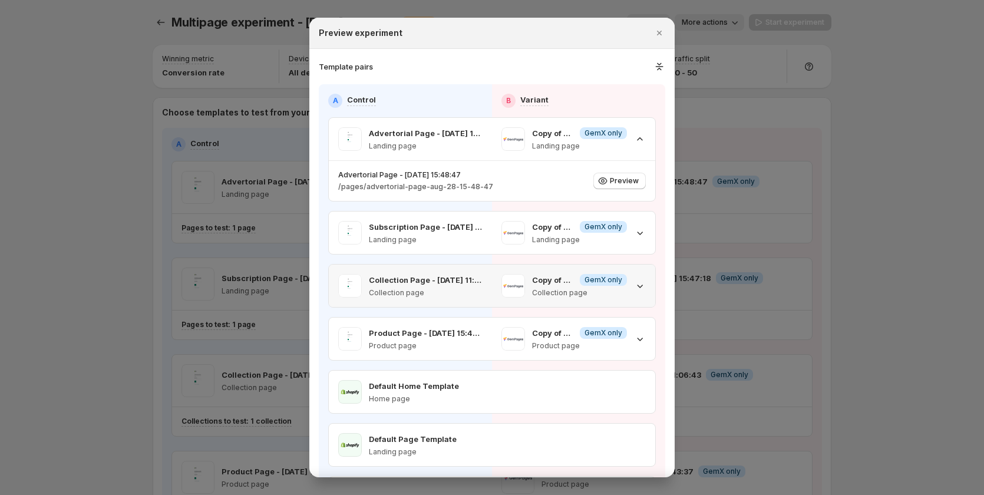
click at [634, 290] on icon ":rrc:" at bounding box center [640, 286] width 12 height 12
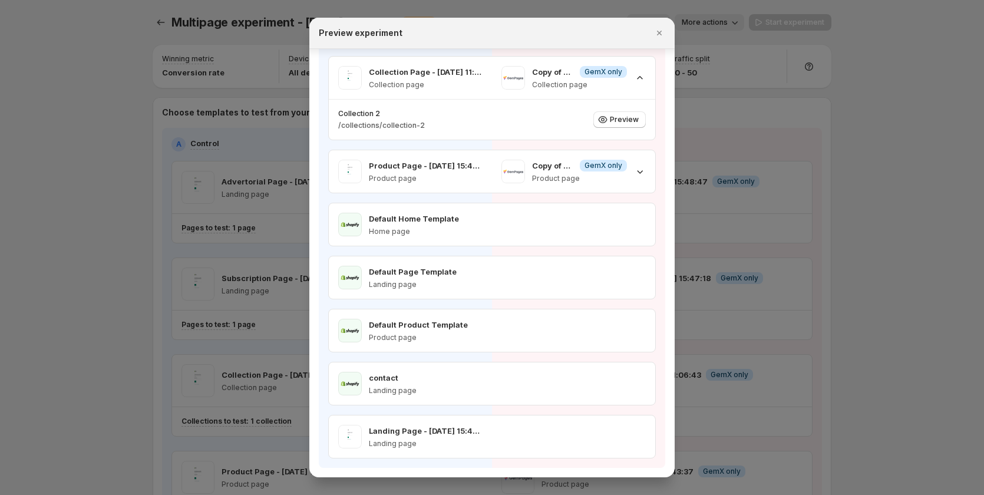
scroll to position [354, 0]
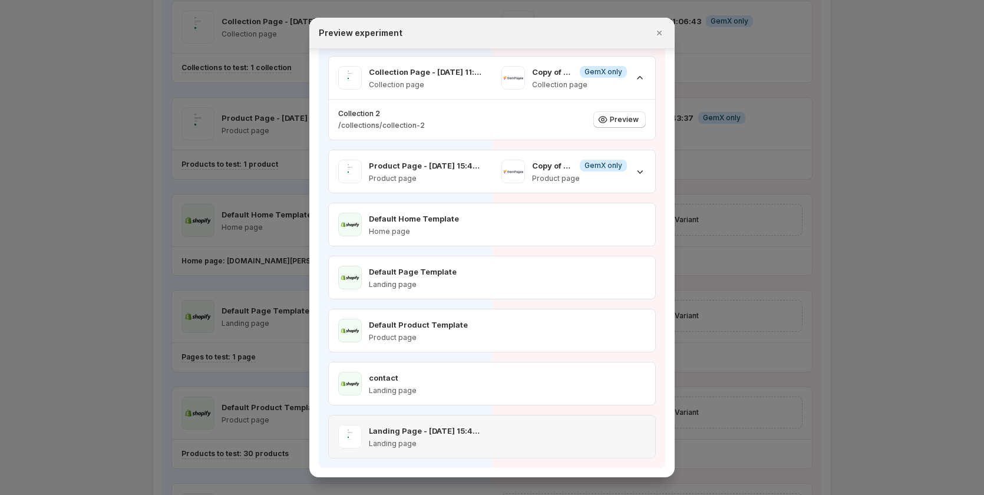
click at [580, 437] on div "Landing Page - [DATE] 15:41:07 Landing page" at bounding box center [492, 436] width 326 height 42
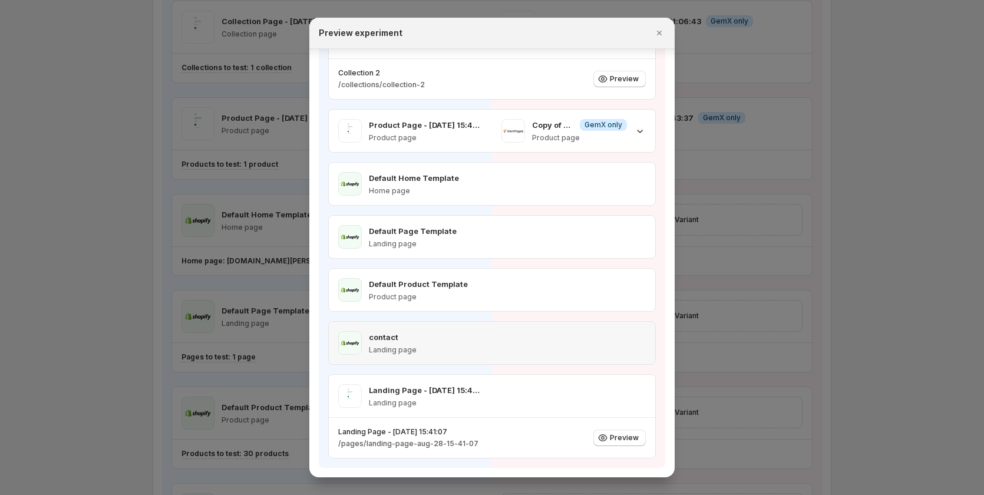
click at [570, 332] on div ":rrc:" at bounding box center [573, 331] width 163 height 19
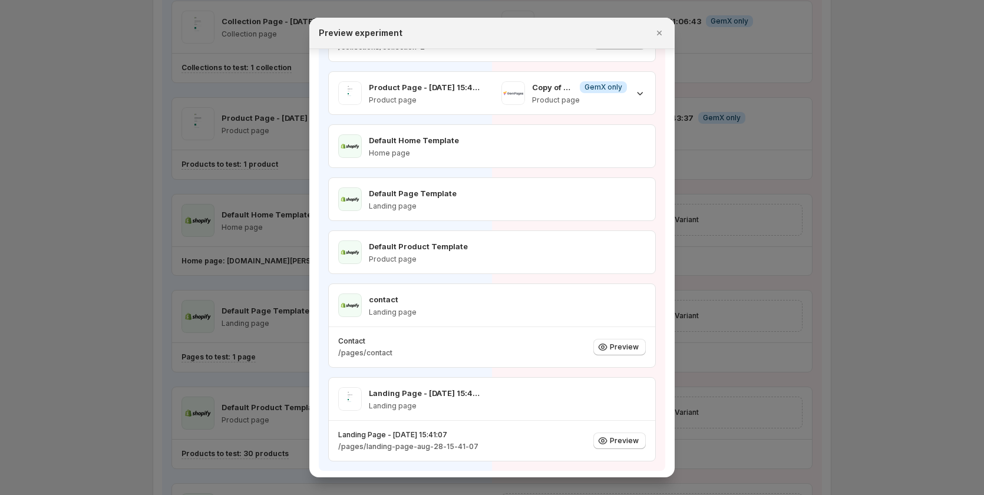
scroll to position [289, 0]
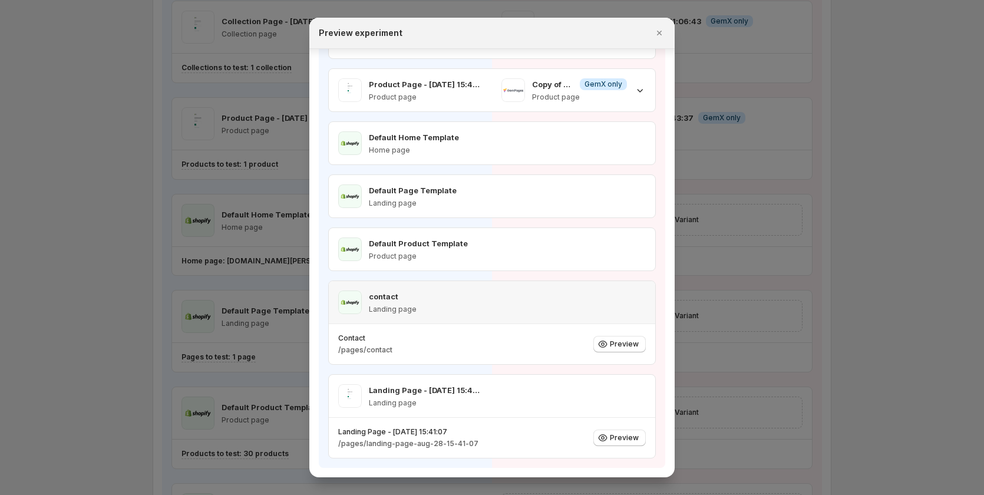
click at [574, 300] on div "contact Landing page" at bounding box center [492, 302] width 326 height 42
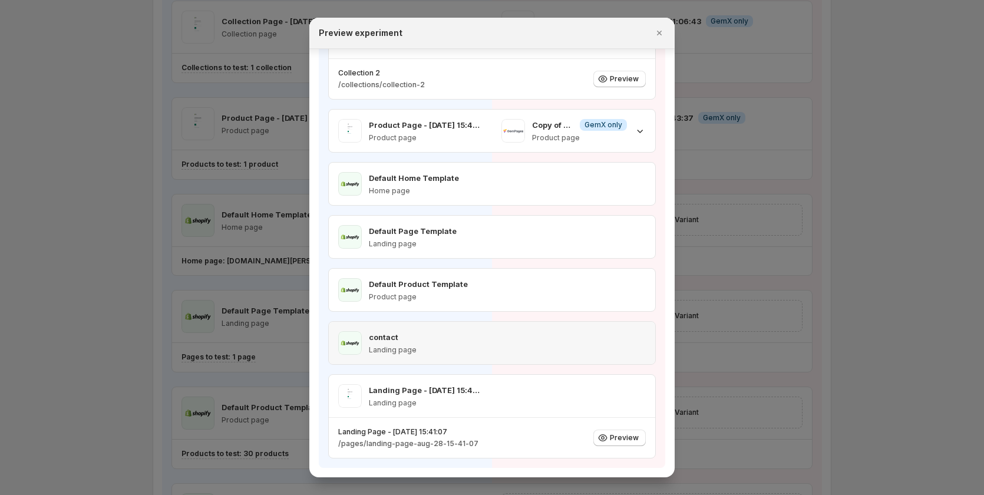
click at [565, 335] on div ":rrc:" at bounding box center [573, 331] width 163 height 19
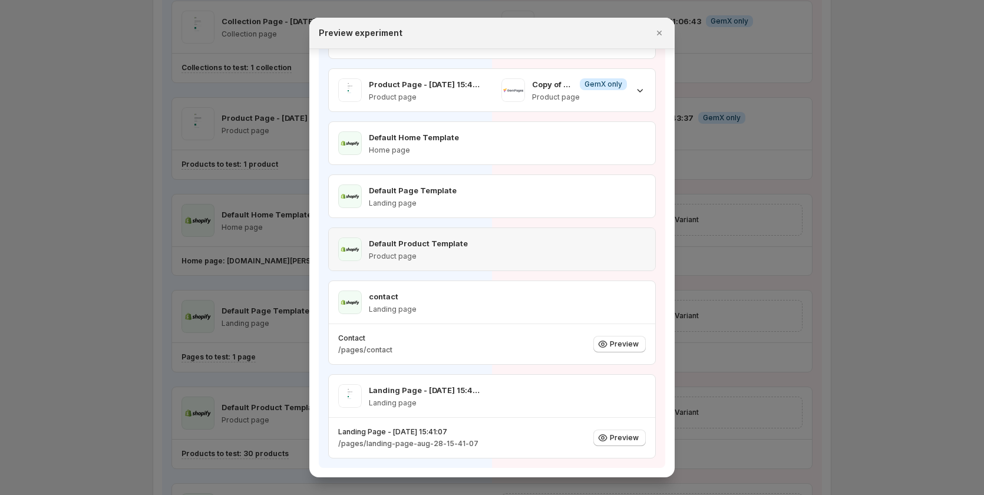
click at [561, 237] on div ":rrc:" at bounding box center [573, 237] width 163 height 19
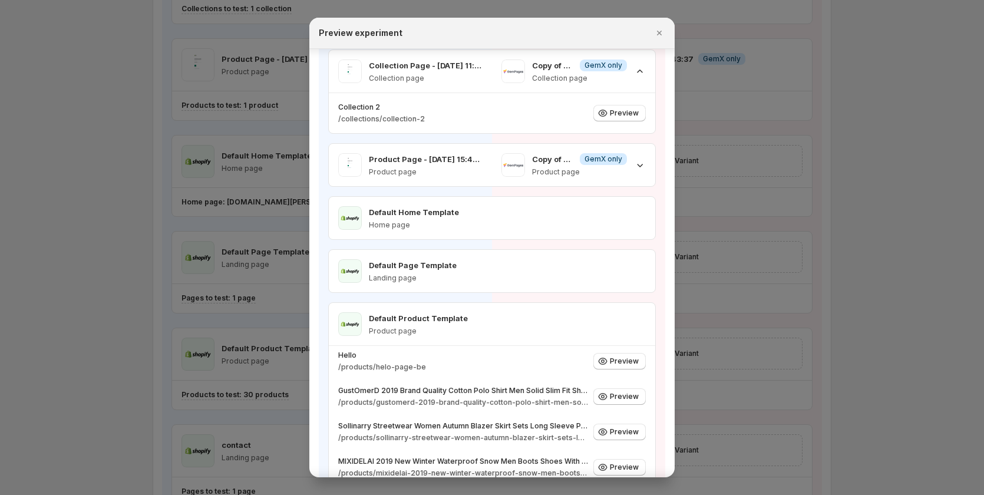
scroll to position [0, 0]
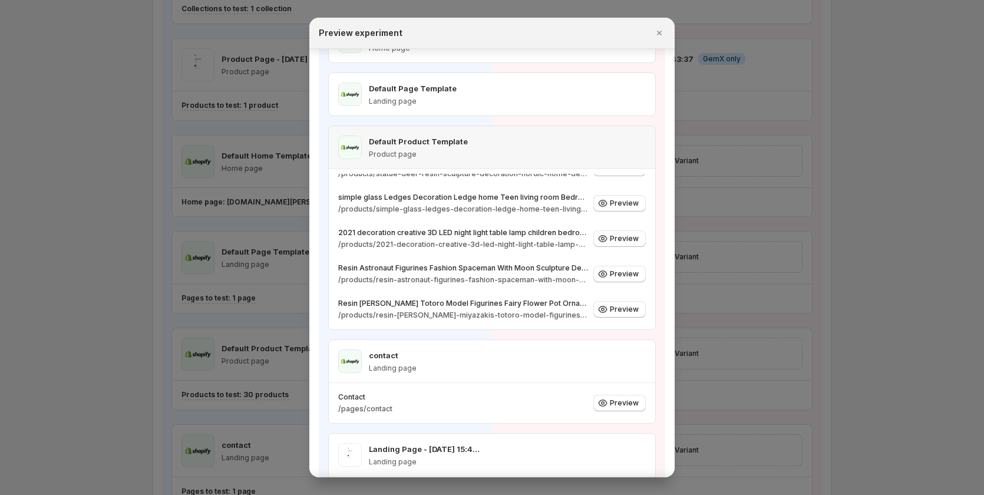
click at [556, 137] on div ":rrc:" at bounding box center [573, 135] width 163 height 19
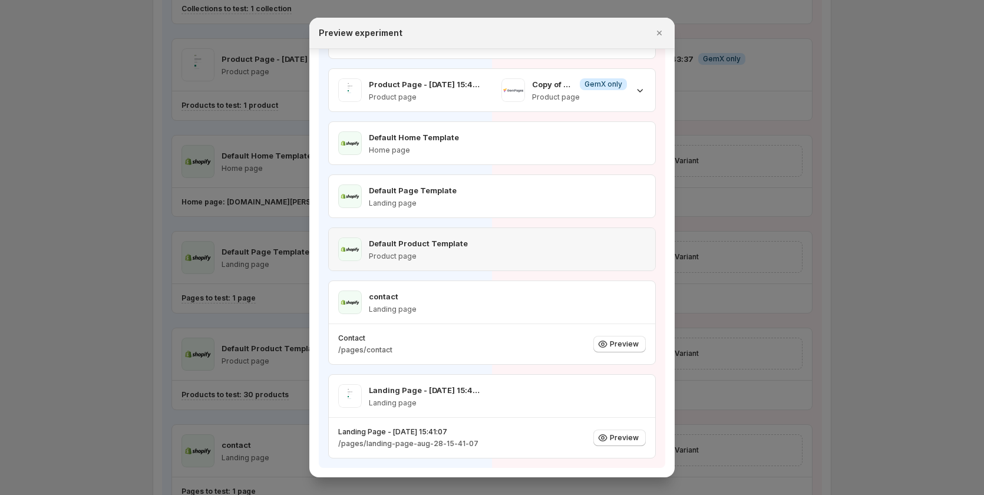
click at [563, 237] on div ":rrc:" at bounding box center [573, 237] width 163 height 19
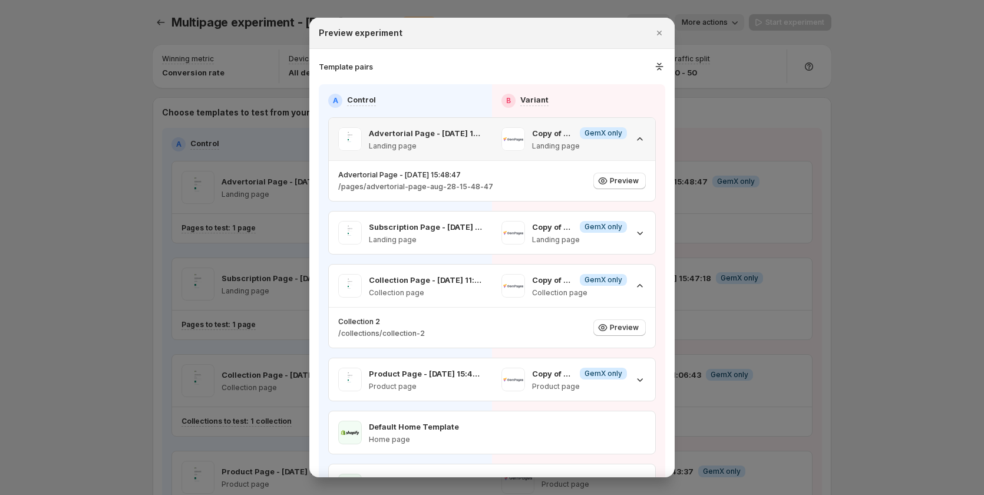
click at [638, 141] on icon ":rrc:" at bounding box center [640, 139] width 12 height 12
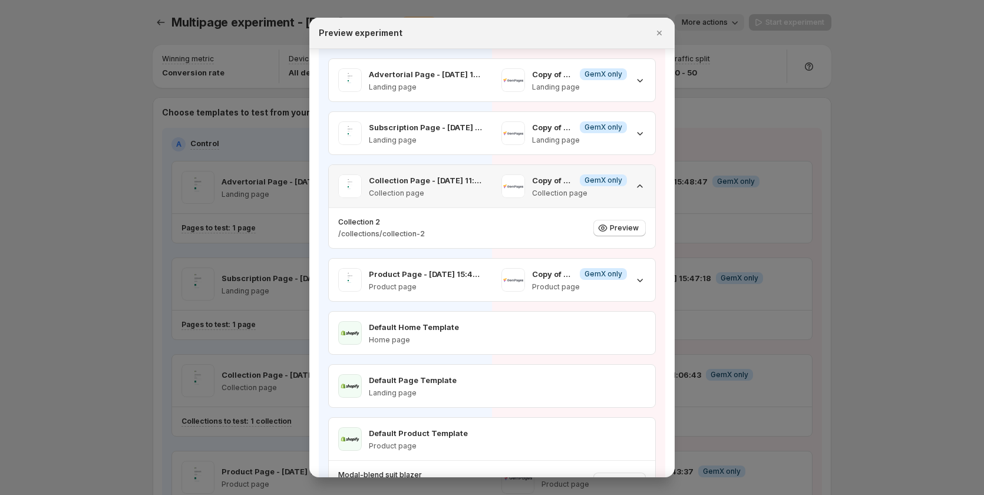
click at [635, 181] on icon ":rrc:" at bounding box center [640, 186] width 12 height 12
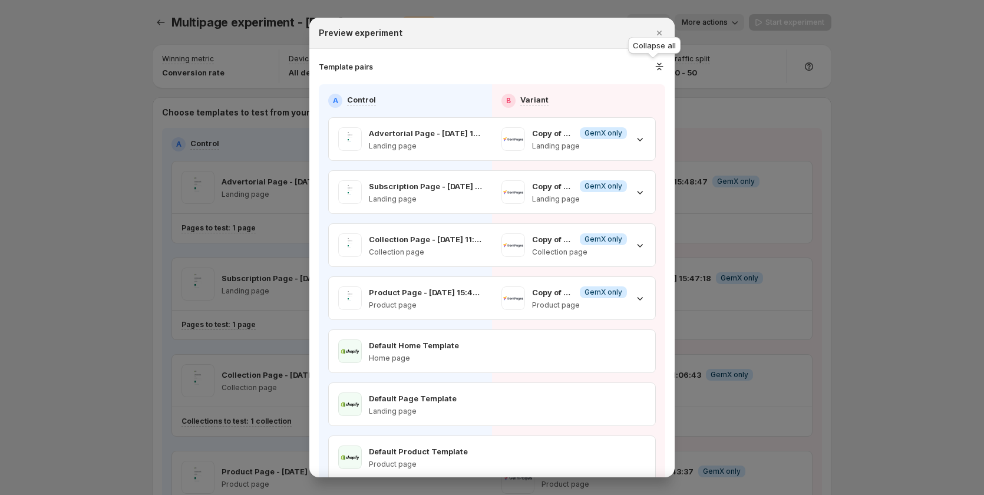
click at [653, 67] on icon ":rrc:" at bounding box center [659, 67] width 12 height 12
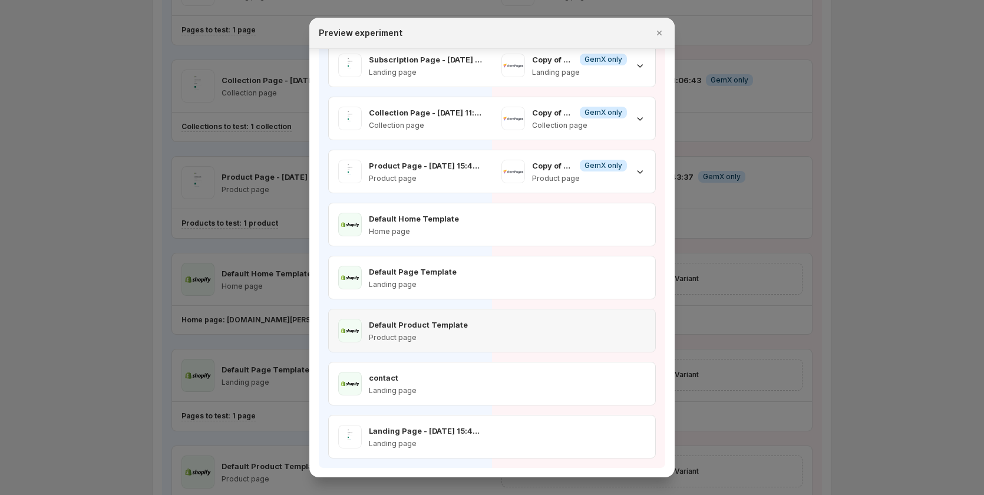
click at [607, 315] on div ":rrc:" at bounding box center [573, 318] width 163 height 19
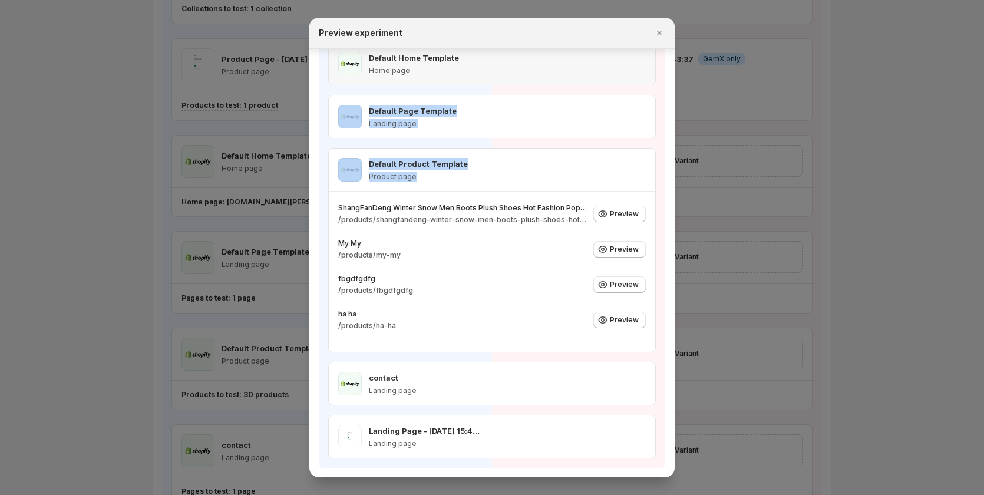
drag, startPoint x: 536, startPoint y: 166, endPoint x: 536, endPoint y: 76, distance: 89.6
click at [536, 76] on div "Advertorial Page - [DATE] 15:48:47 Landing page Copy of Advertorial Page - [DAT…" at bounding box center [492, 144] width 328 height 629
click at [663, 160] on section "Template pairs A Control B Variant Advertorial Page - [DATE] 15:48:47 Landing p…" at bounding box center [491, 119] width 365 height 716
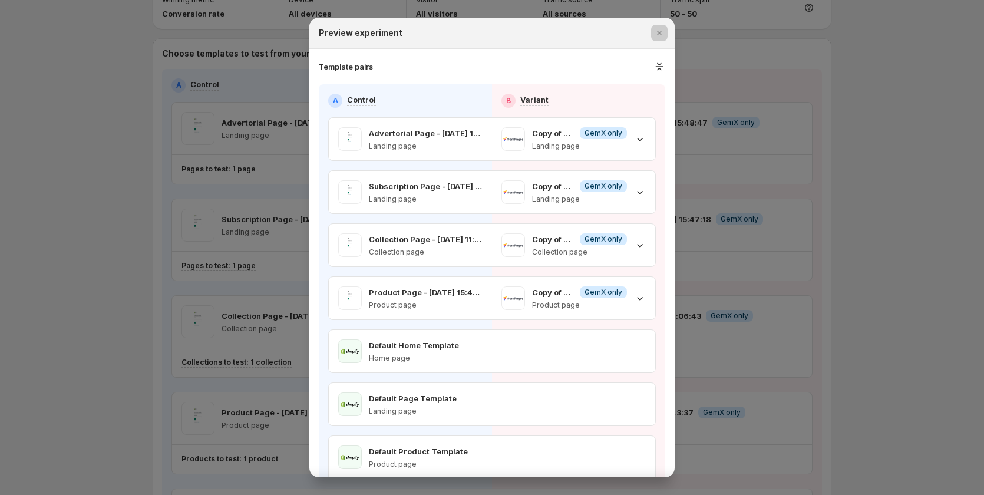
click at [814, 232] on div at bounding box center [492, 247] width 984 height 495
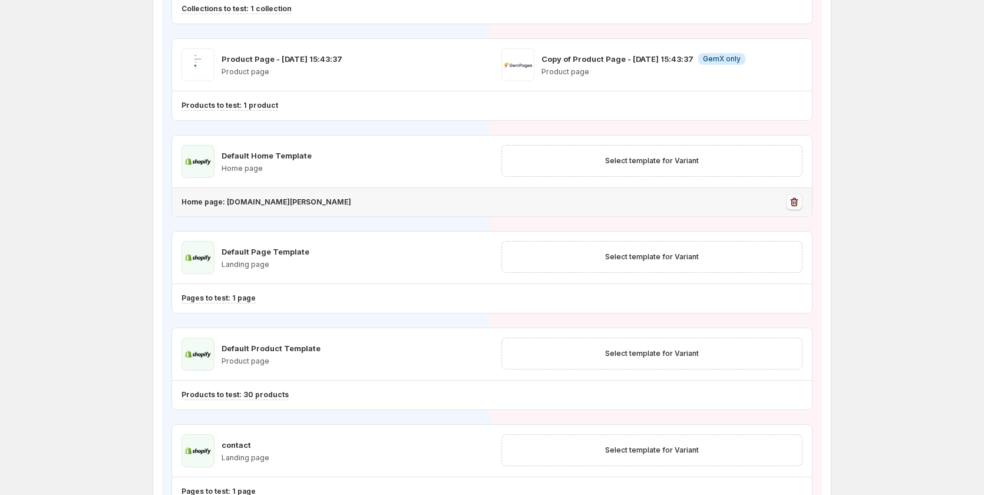
click at [800, 205] on icon "button" at bounding box center [794, 202] width 12 height 12
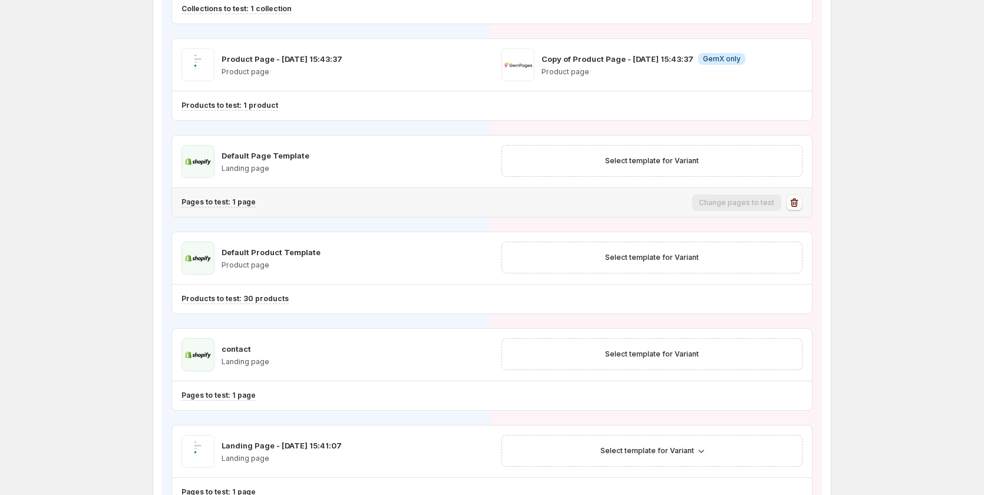
click at [798, 205] on icon "button" at bounding box center [794, 203] width 12 height 12
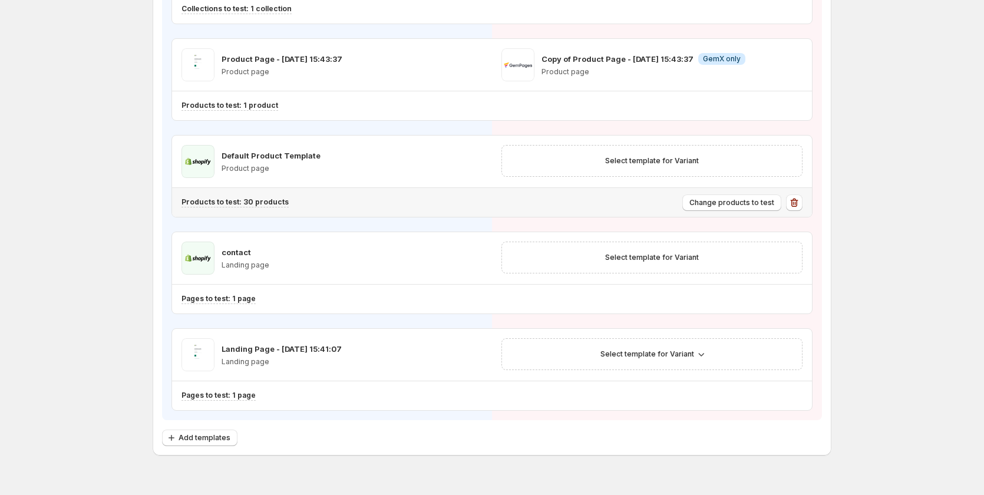
click at [798, 205] on icon "button" at bounding box center [794, 203] width 12 height 12
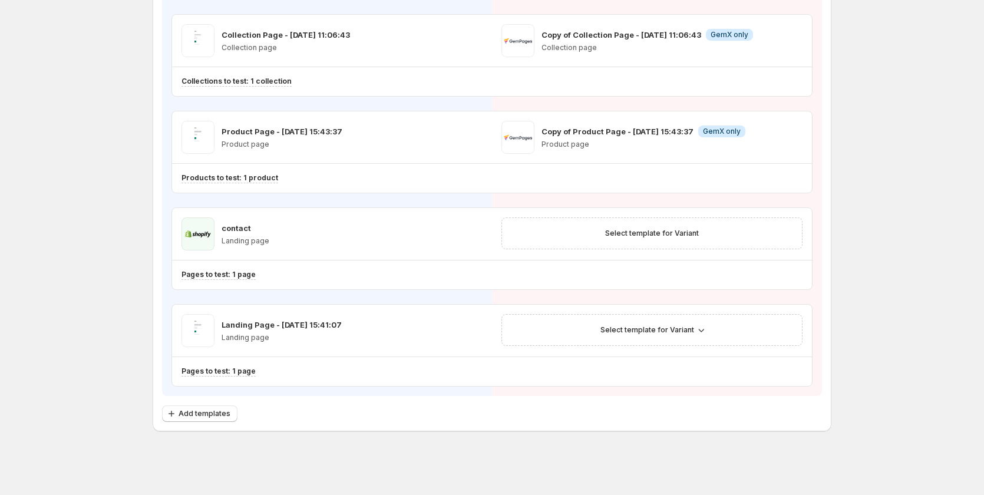
click at [798, 205] on div "Advertorial Page - [DATE] 15:48:47 Landing page Copy of Advertorial Page - [DAT…" at bounding box center [491, 104] width 641 height 566
click at [800, 274] on icon "button" at bounding box center [794, 275] width 12 height 12
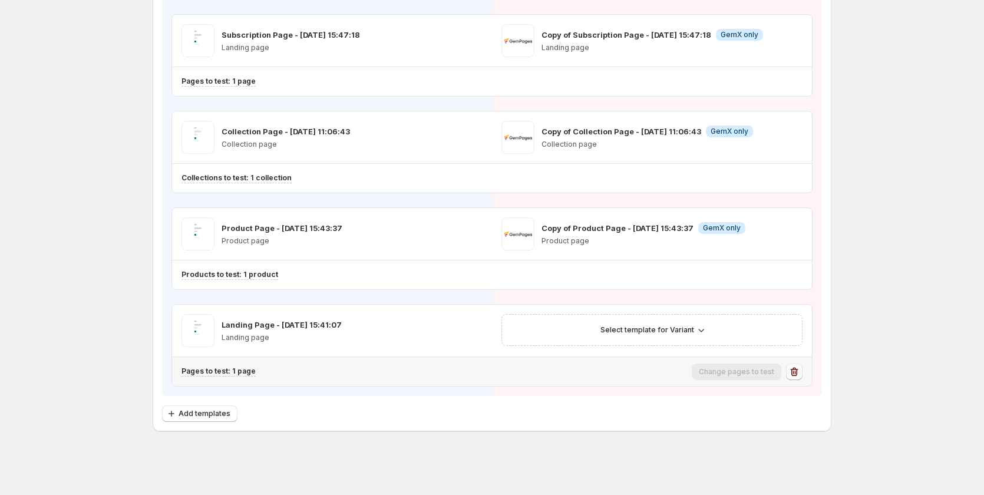
click at [799, 377] on icon "button" at bounding box center [794, 372] width 12 height 12
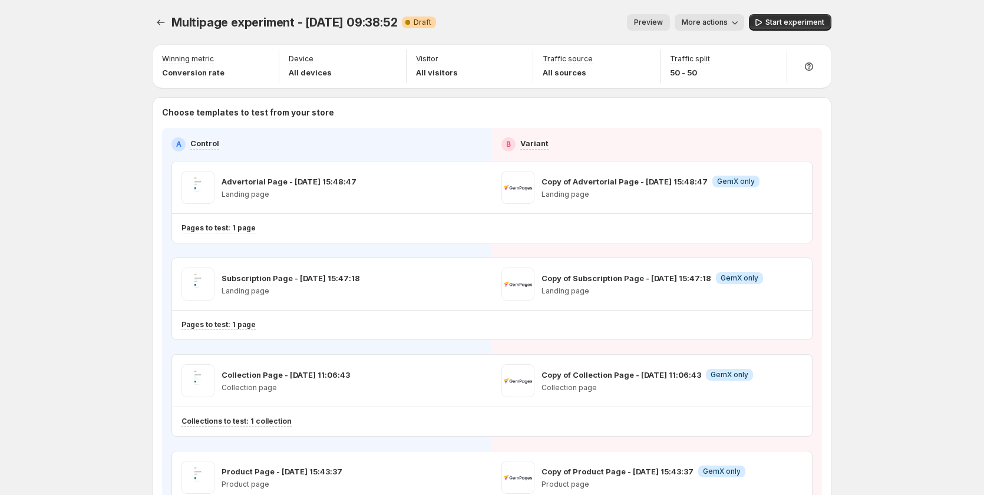
click at [659, 28] on button "Preview" at bounding box center [648, 22] width 43 height 16
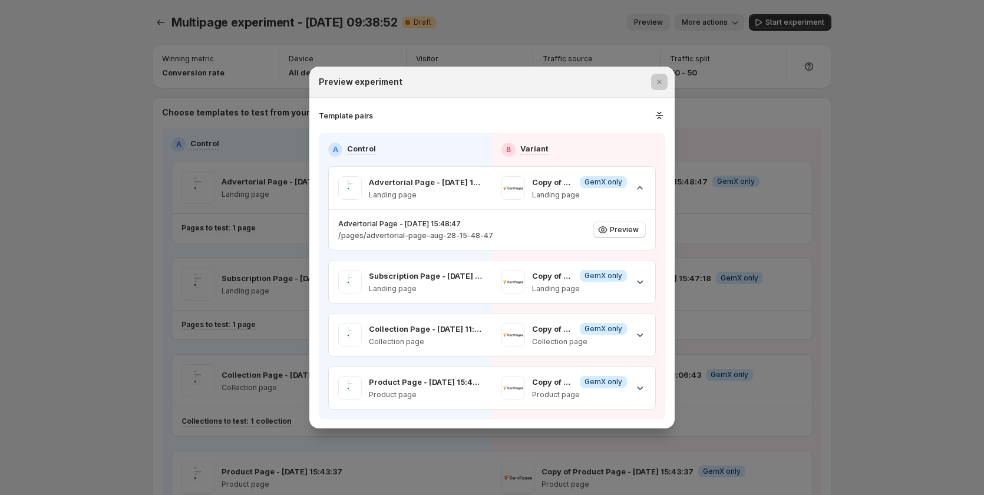
click at [727, 87] on div at bounding box center [492, 247] width 984 height 495
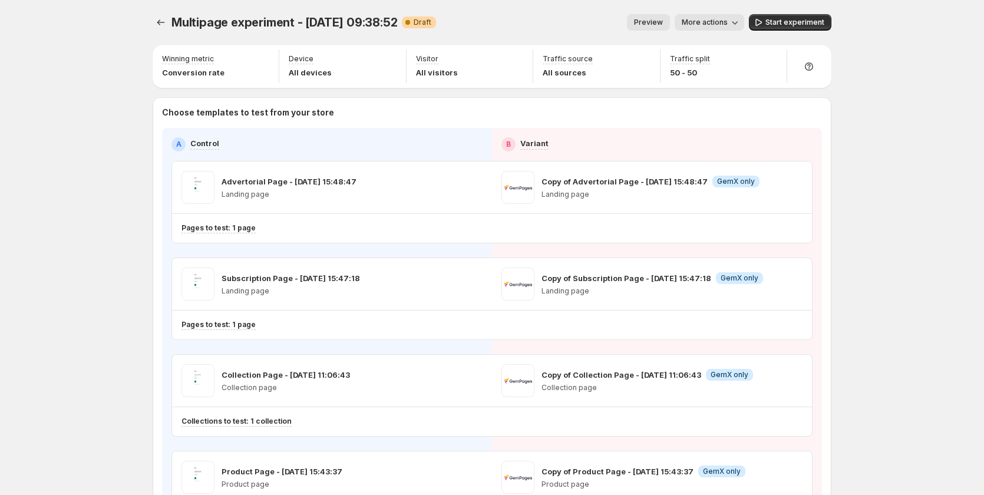
click at [719, 20] on span "More actions" at bounding box center [705, 22] width 46 height 9
click at [738, 80] on button "Copy live page link" at bounding box center [731, 86] width 93 height 19
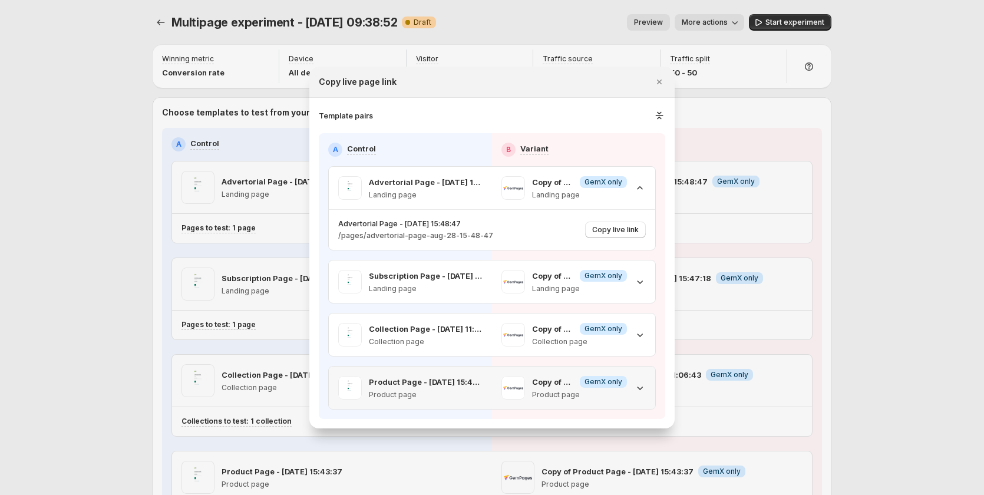
click at [639, 385] on icon ":r148:" at bounding box center [640, 388] width 12 height 12
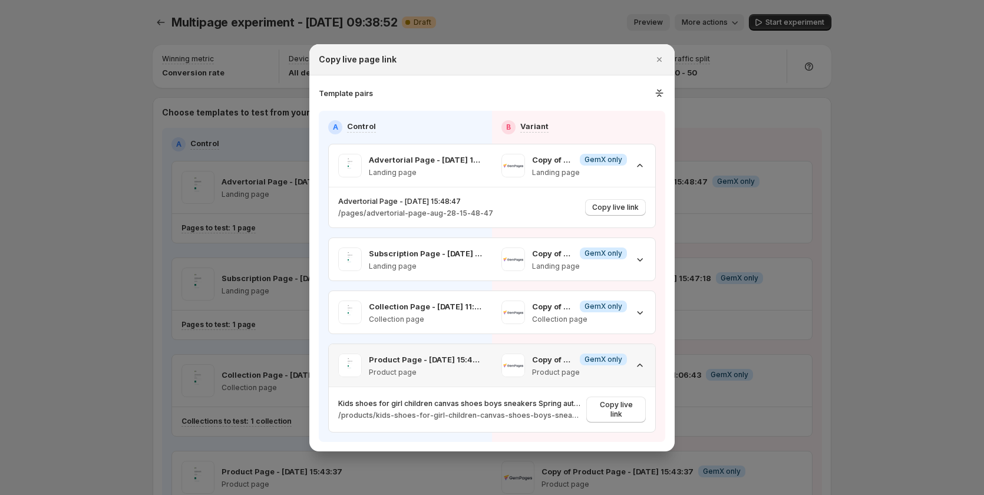
click at [640, 369] on icon ":r148:" at bounding box center [640, 365] width 12 height 12
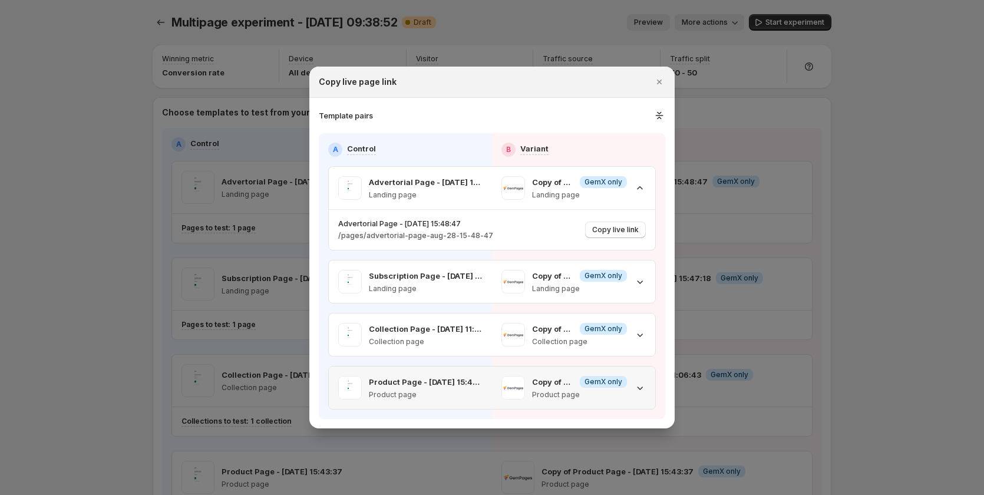
click at [636, 389] on icon ":r148:" at bounding box center [640, 388] width 12 height 12
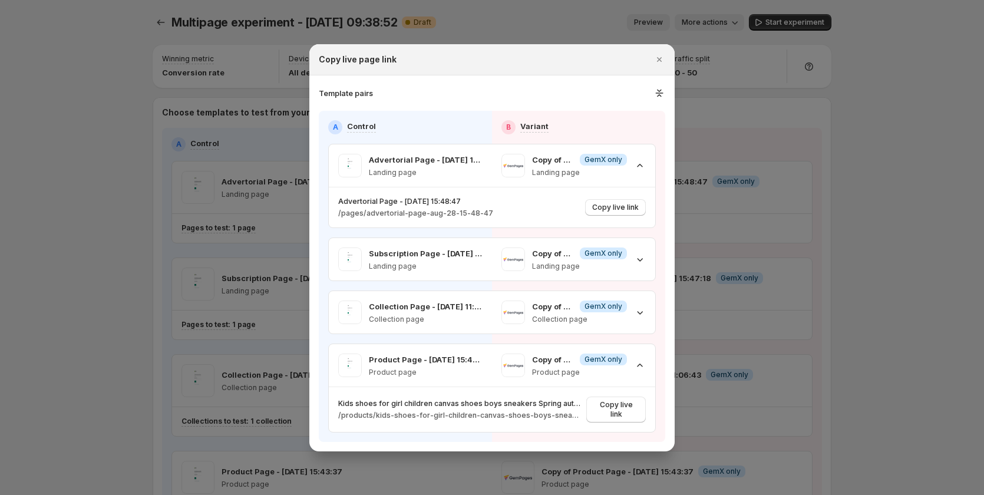
click at [132, 295] on div at bounding box center [492, 247] width 984 height 495
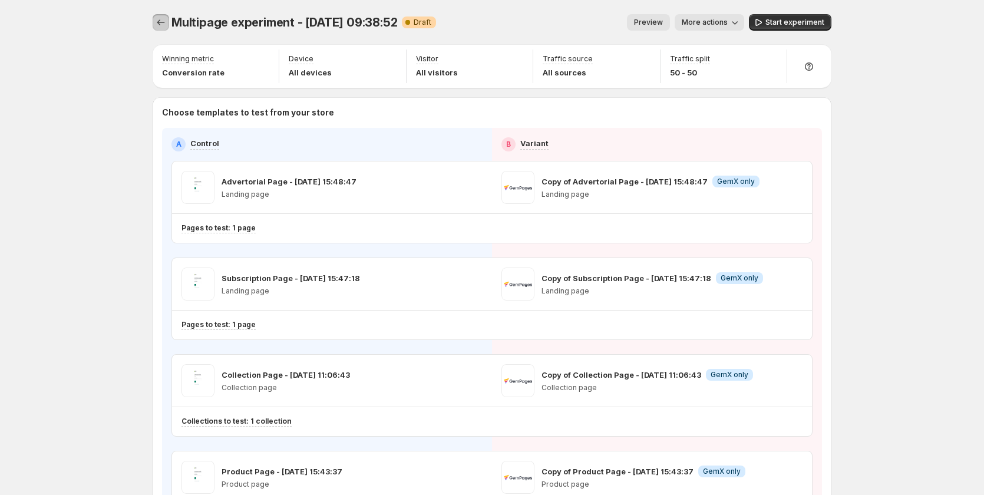
click at [167, 24] on icon "Experiments" at bounding box center [161, 22] width 12 height 12
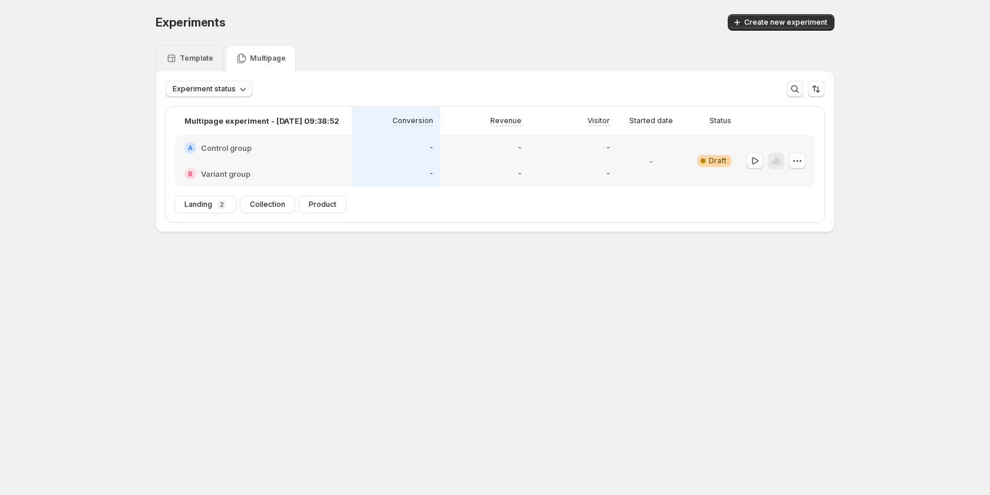
click at [187, 52] on div "Template" at bounding box center [190, 58] width 48 height 12
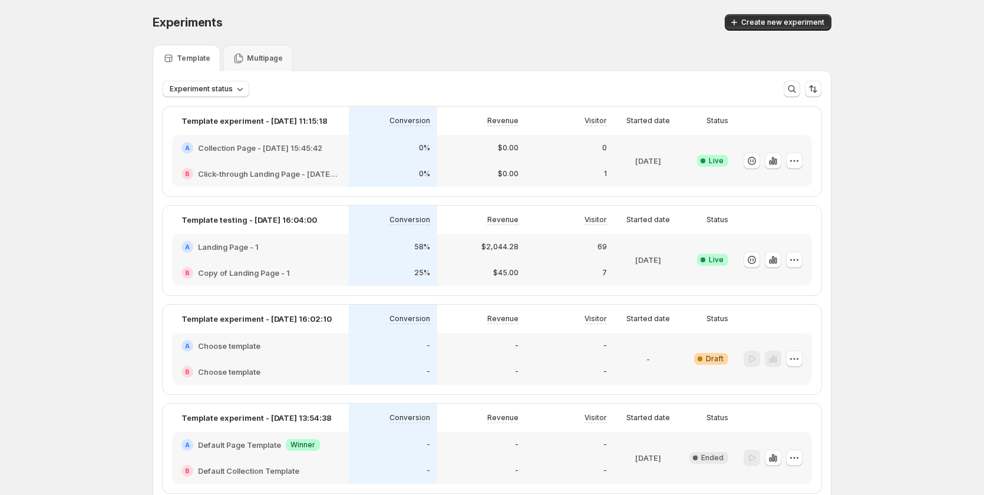
click at [401, 179] on div "0%" at bounding box center [393, 174] width 74 height 12
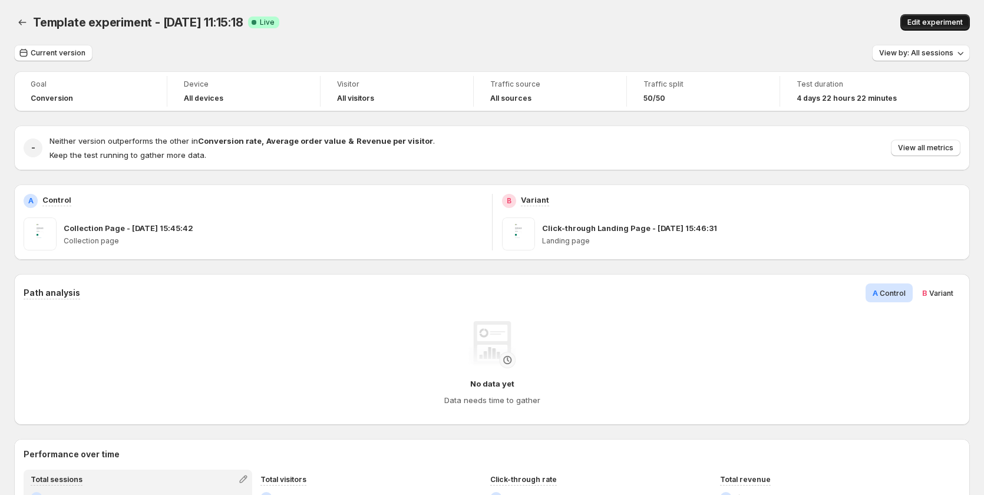
click at [939, 24] on span "Edit experiment" at bounding box center [934, 22] width 55 height 9
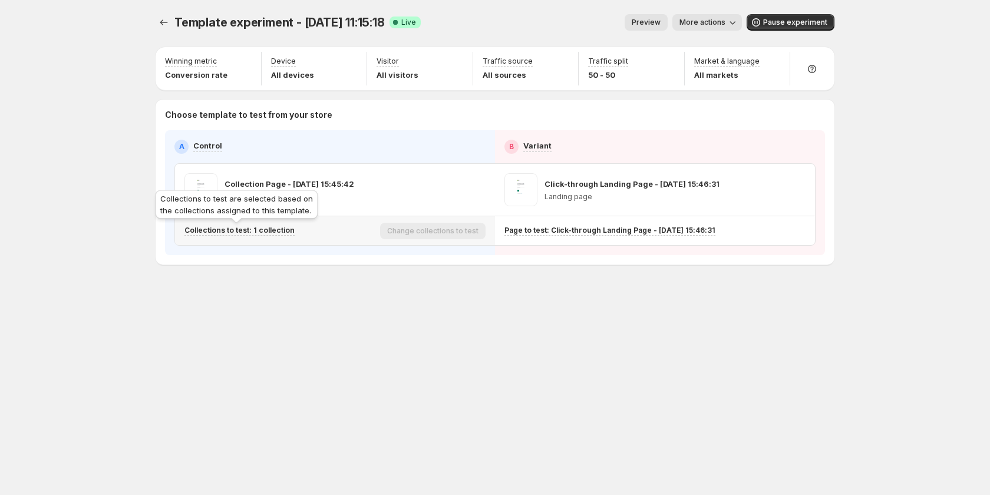
click at [271, 231] on p "Collections to test: 1 collection" at bounding box center [239, 230] width 110 height 9
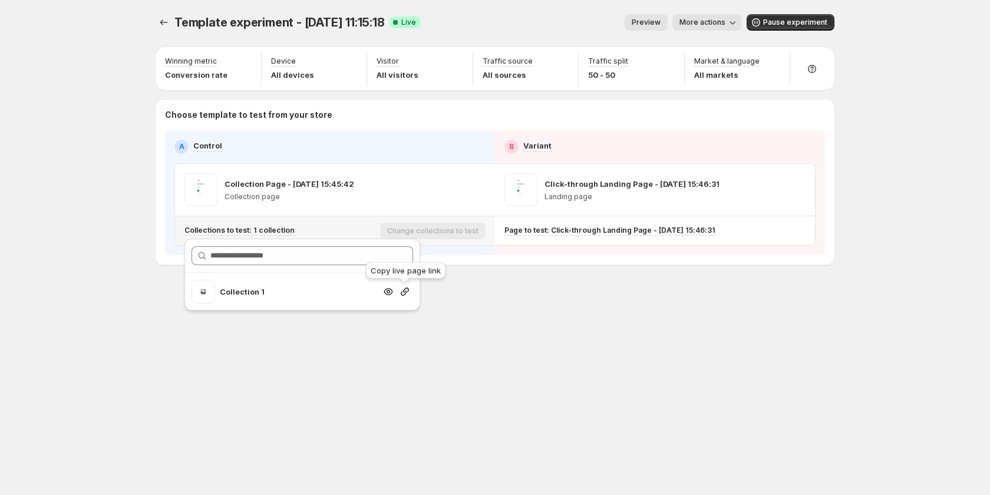
click at [402, 296] on icon "button" at bounding box center [405, 292] width 12 height 12
click at [399, 292] on icon "button" at bounding box center [405, 292] width 12 height 12
click at [407, 288] on icon "button" at bounding box center [405, 292] width 12 height 12
click at [401, 290] on icon "button" at bounding box center [405, 292] width 12 height 12
click at [476, 189] on icon "button" at bounding box center [477, 190] width 12 height 12
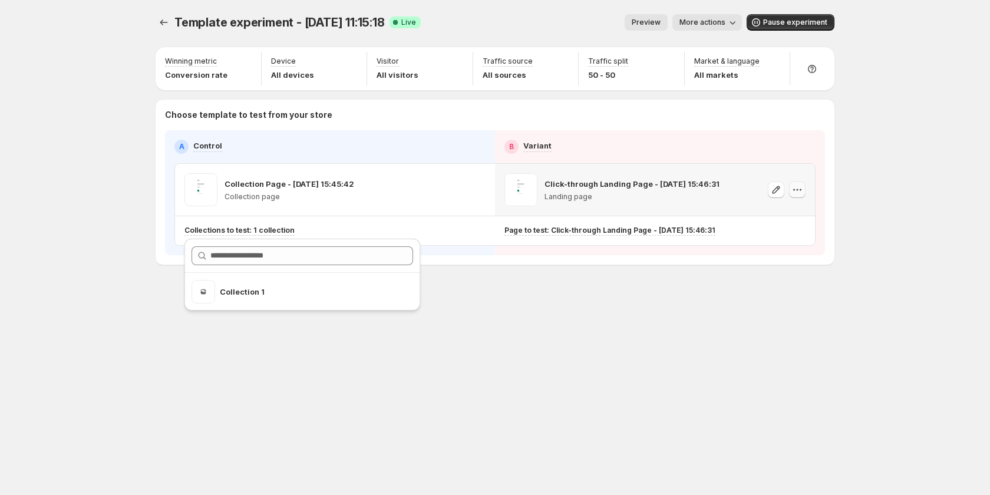
click at [803, 190] on button "button" at bounding box center [797, 189] width 16 height 16
